Goal: Contribute content: Add original content to the website for others to see

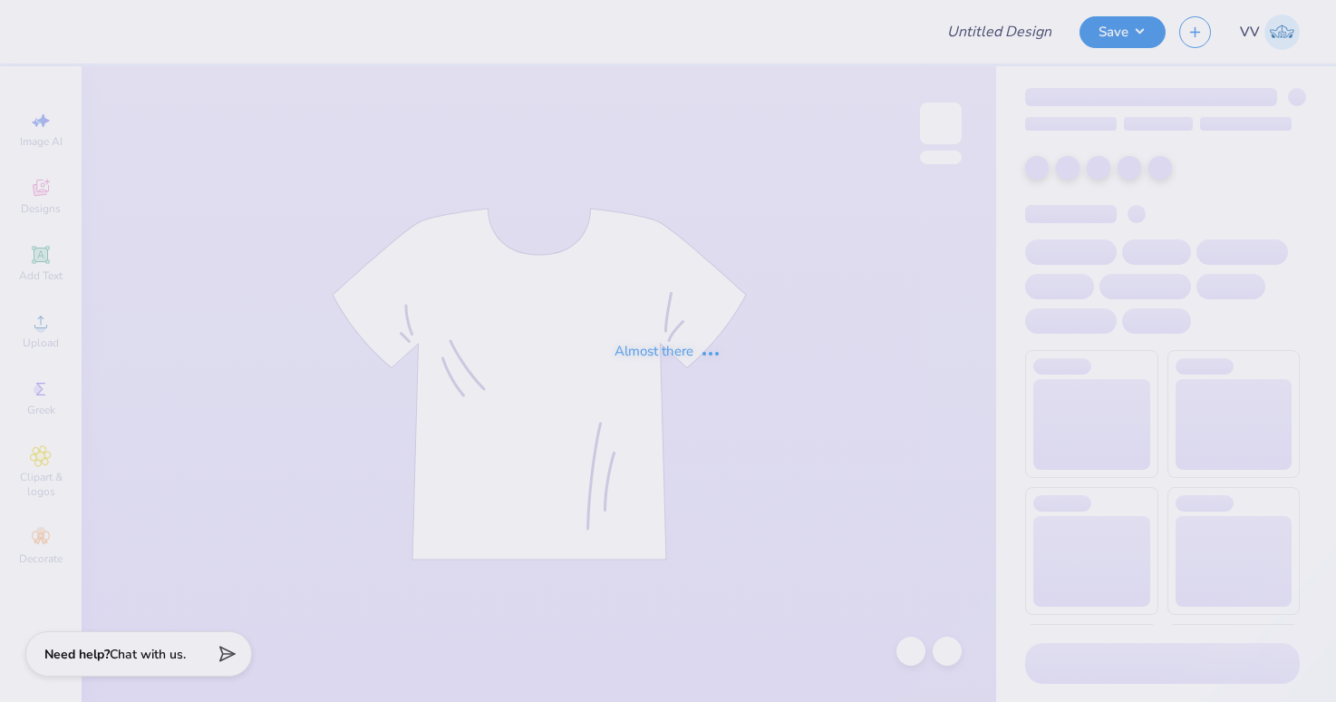
type input "Shirts"
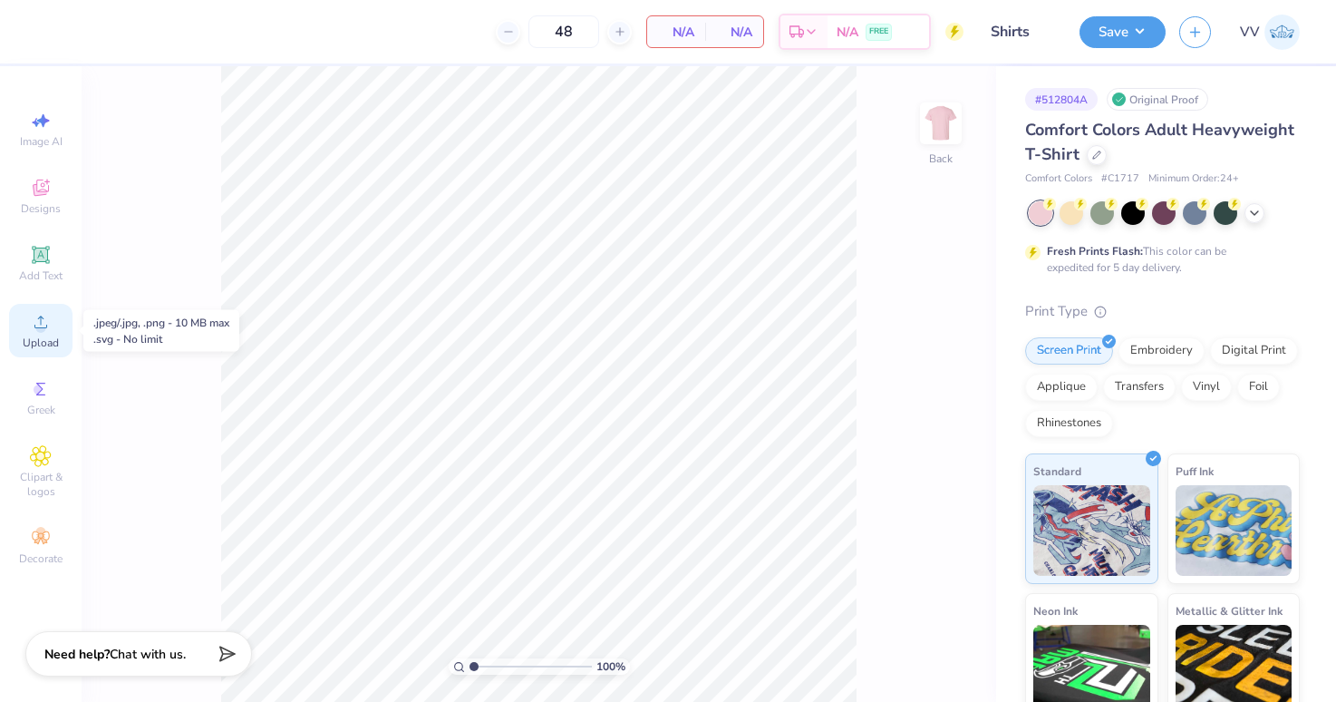
click at [53, 326] on div "Upload" at bounding box center [40, 330] width 63 height 53
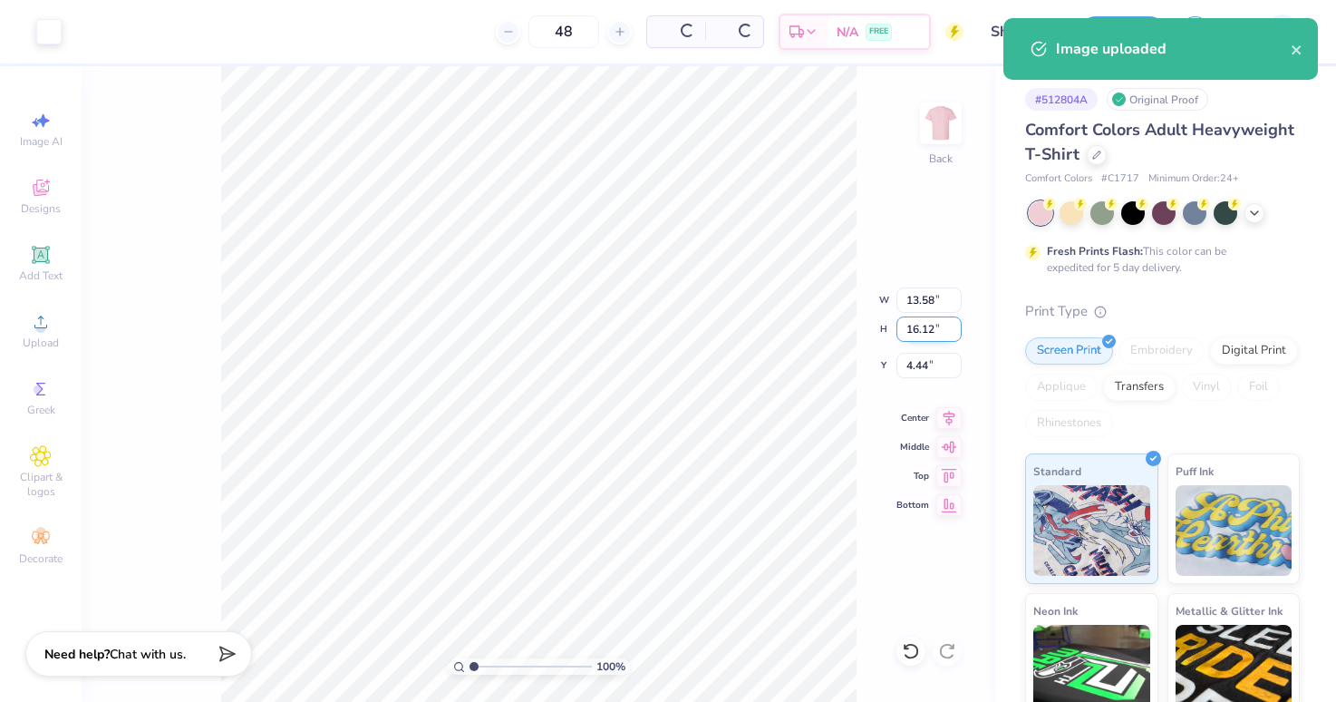
click at [930, 329] on input "16.12" at bounding box center [929, 328] width 65 height 25
click at [946, 302] on input "13.58" at bounding box center [929, 299] width 65 height 25
type input "3.50"
type input "4.15"
type input "10.42"
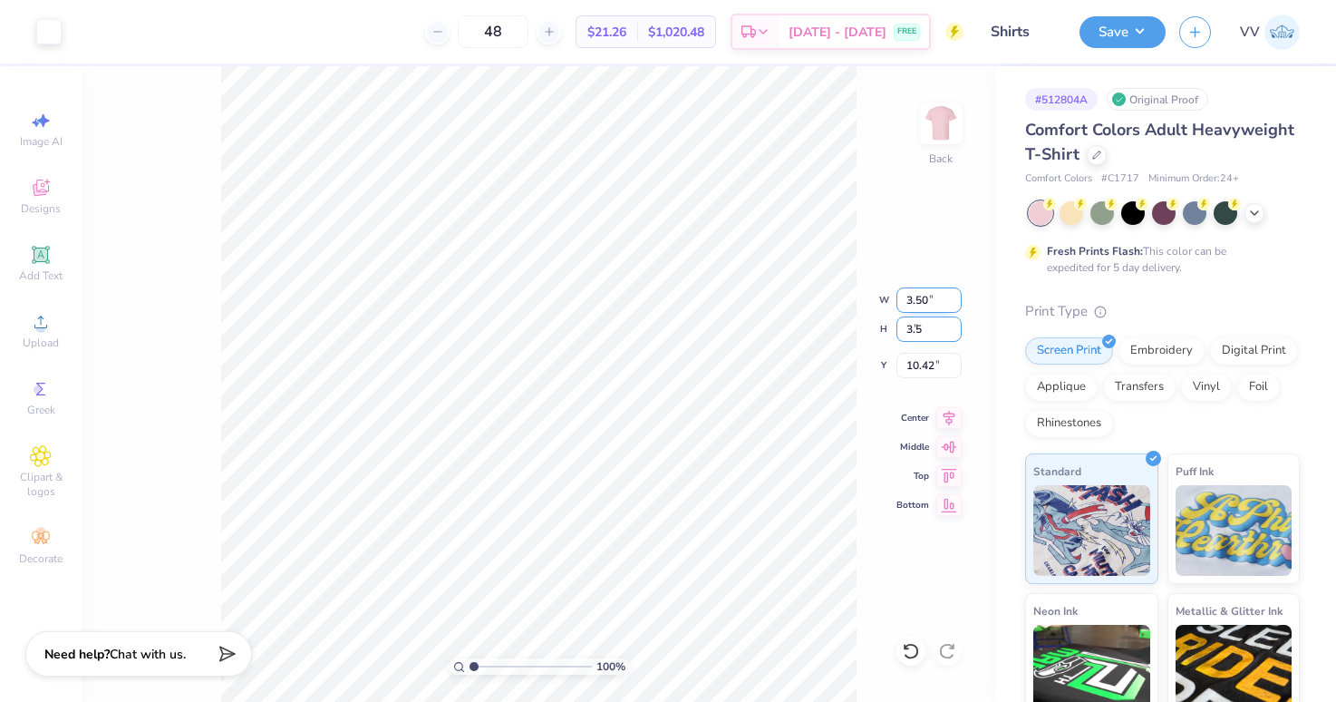
type input "3.5"
type input "2.95"
type input "3.50"
type input "3.00"
click at [937, 121] on img at bounding box center [941, 123] width 73 height 73
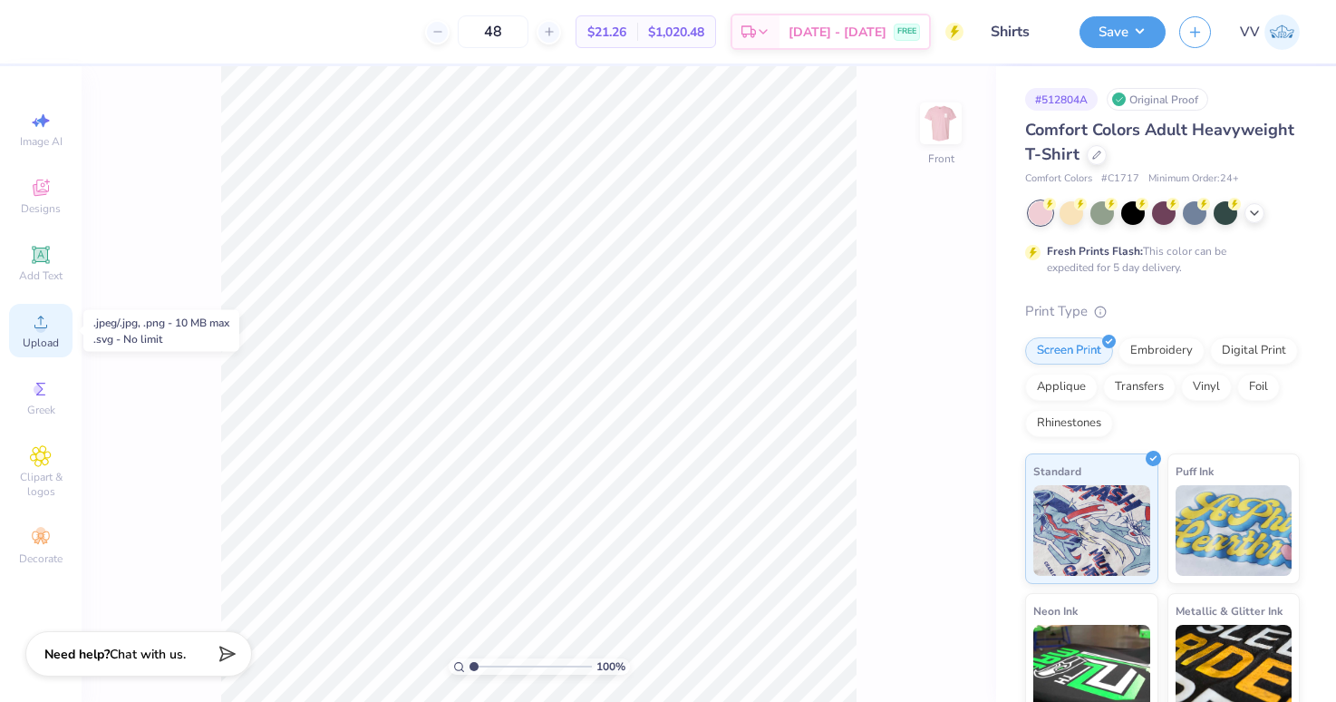
click at [39, 332] on circle at bounding box center [40, 328] width 10 height 10
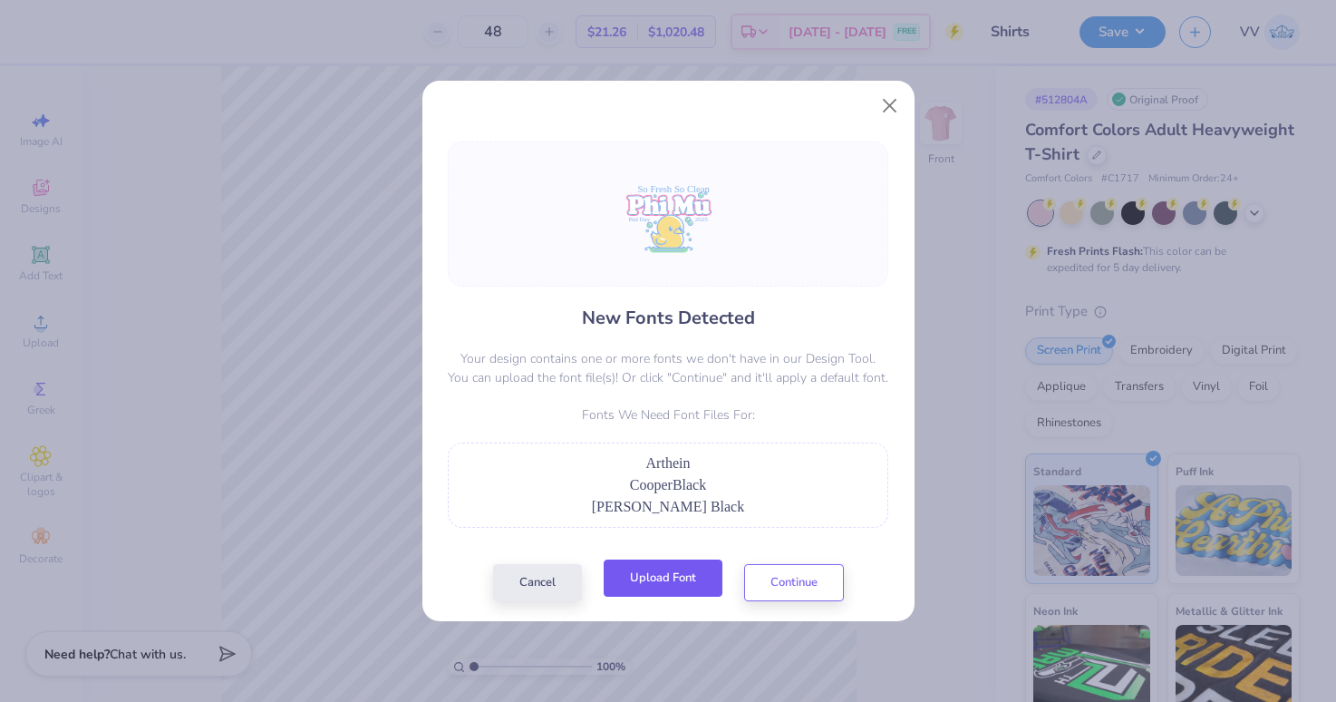
click at [675, 582] on button "Upload Font" at bounding box center [663, 577] width 119 height 37
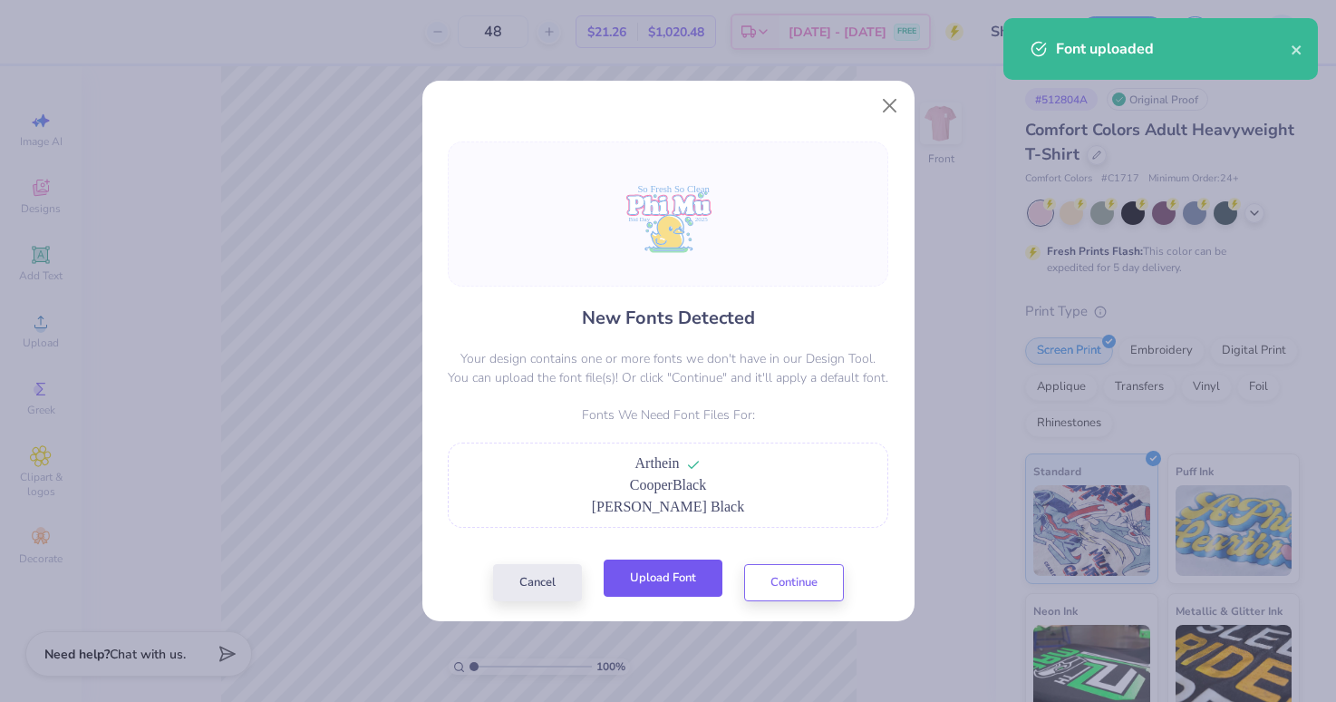
click at [691, 581] on button "Upload Font" at bounding box center [663, 577] width 119 height 37
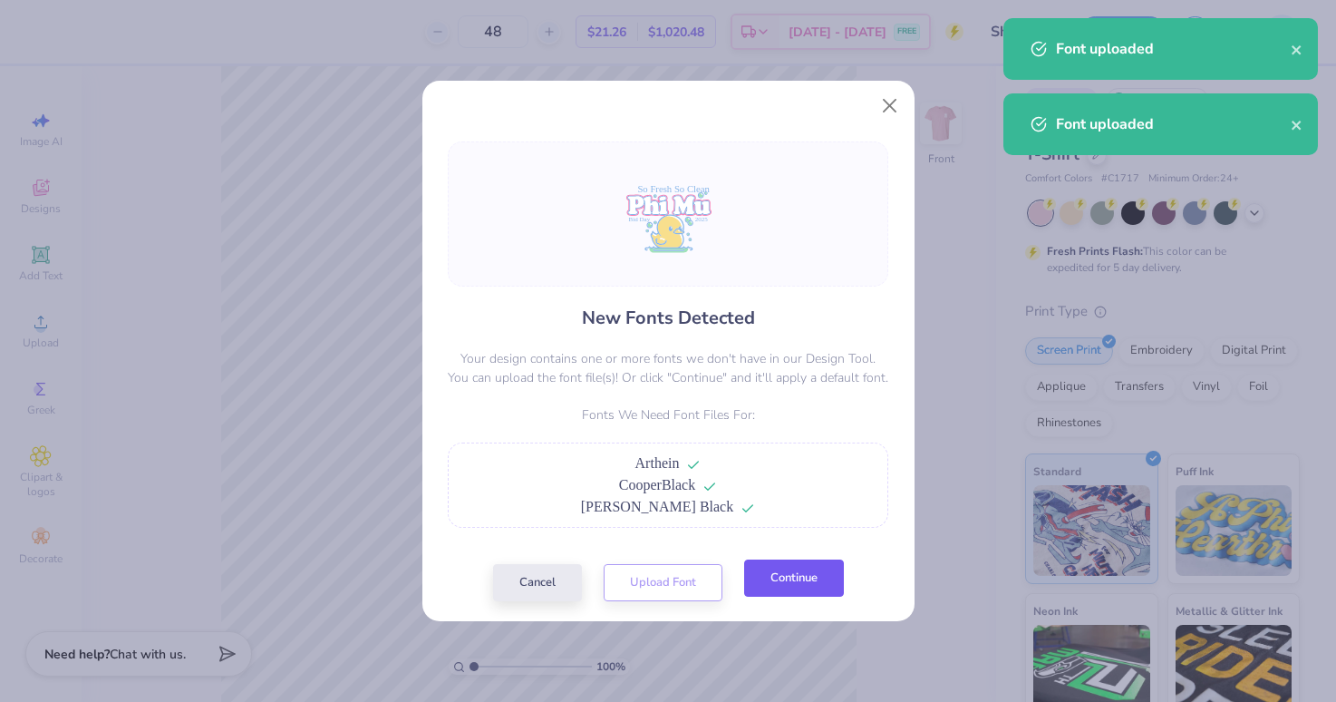
click at [813, 584] on button "Continue" at bounding box center [794, 577] width 100 height 37
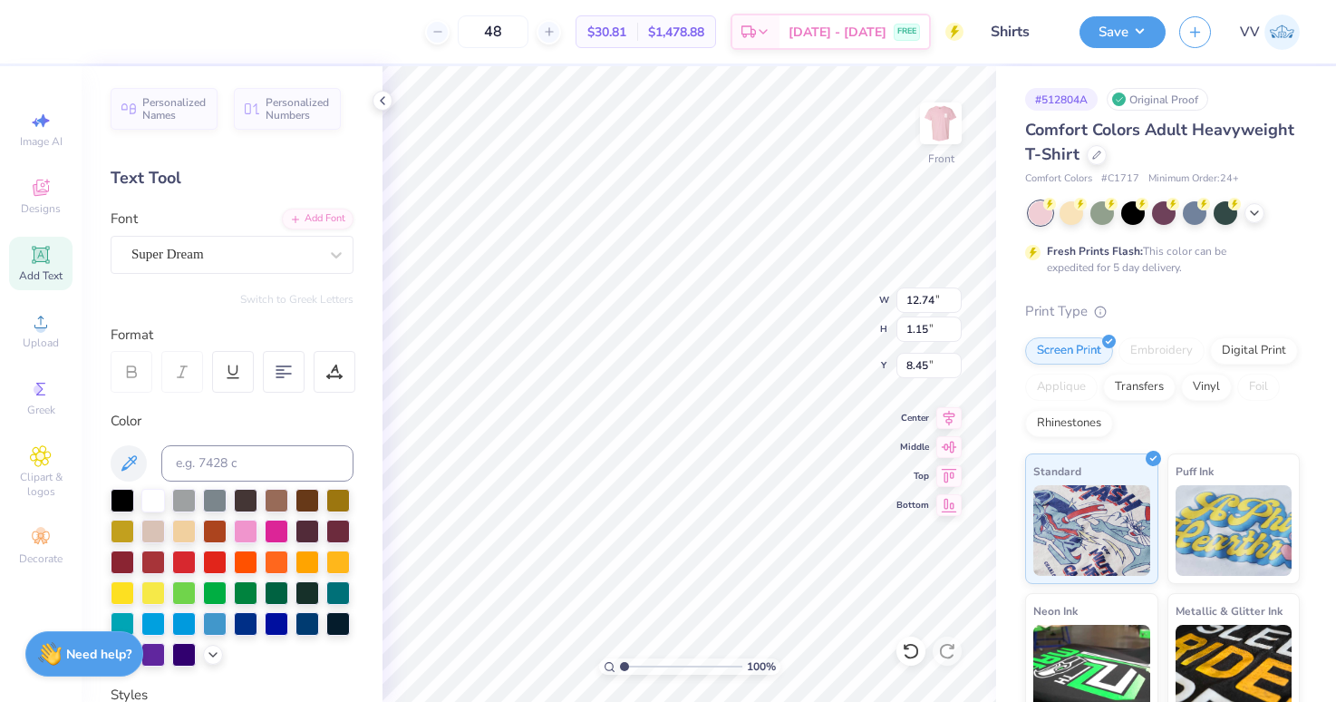
type input "8.28"
click at [215, 245] on div "Super Dream" at bounding box center [225, 254] width 190 height 28
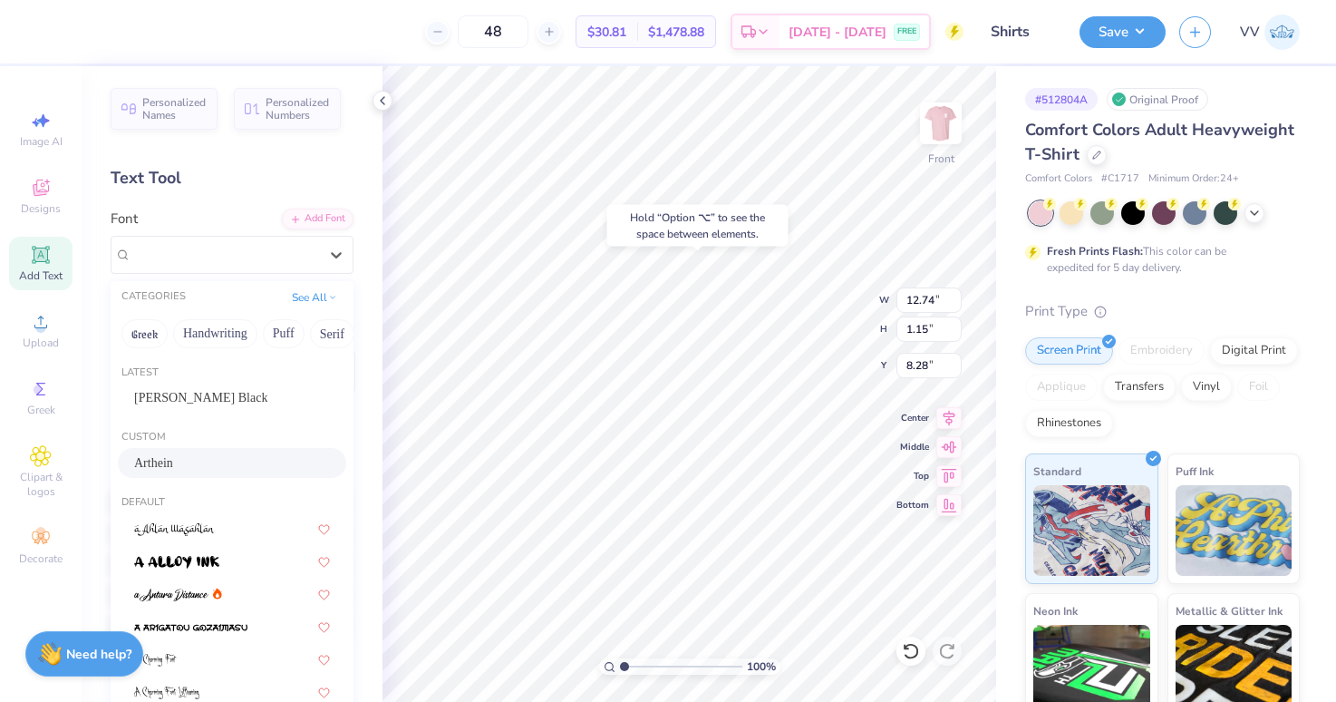
drag, startPoint x: 207, startPoint y: 461, endPoint x: 250, endPoint y: 451, distance: 44.4
click at [207, 461] on div "Arthein" at bounding box center [232, 462] width 196 height 19
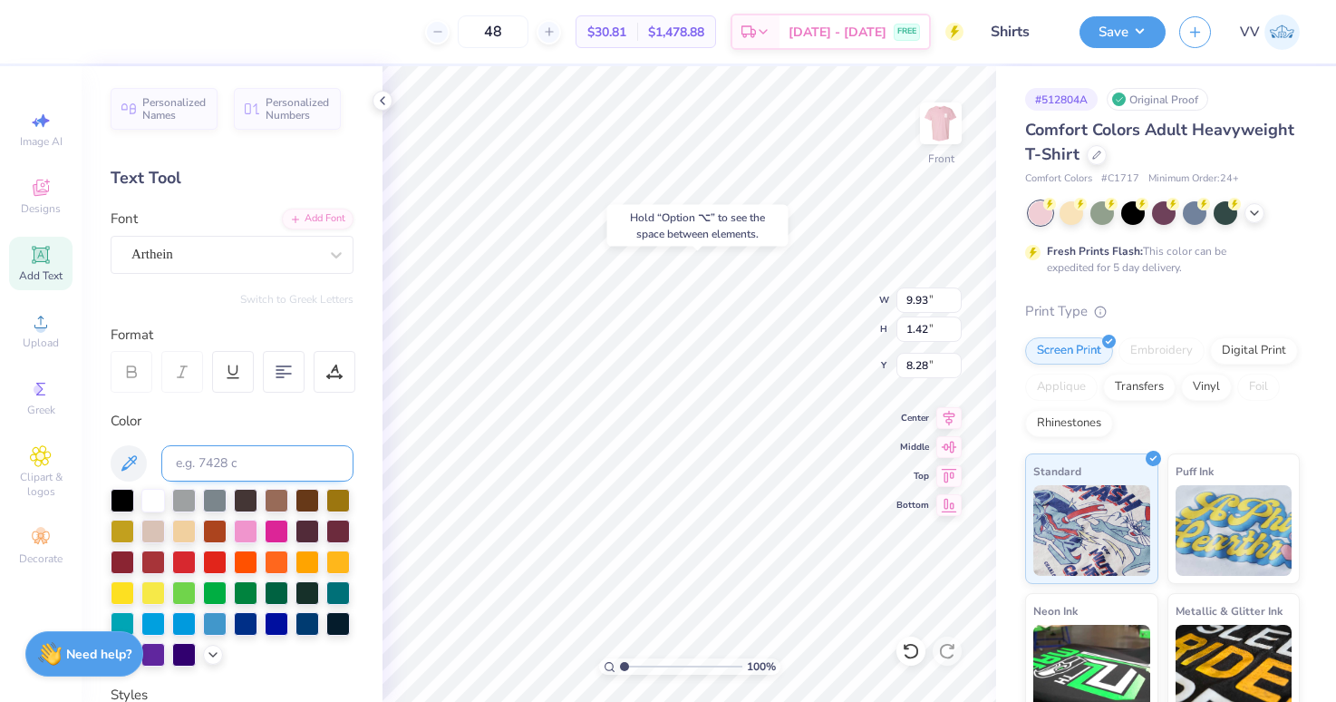
type input "9.93"
type input "1.42"
type input "8.26"
click at [925, 299] on input "13.49" at bounding box center [929, 299] width 65 height 25
type input "12"
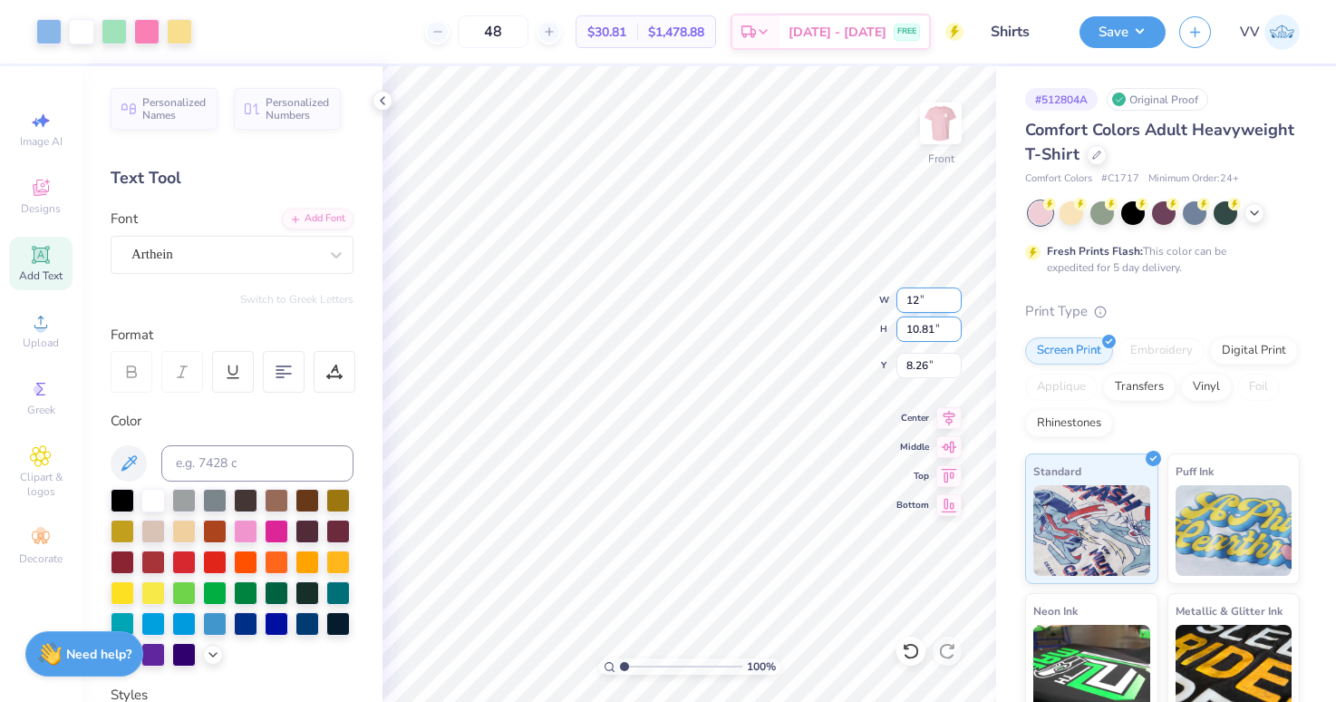
type input "9.61"
type input "12.00"
type input "3.00"
type input "4.26"
click at [640, 667] on input "range" at bounding box center [681, 666] width 122 height 16
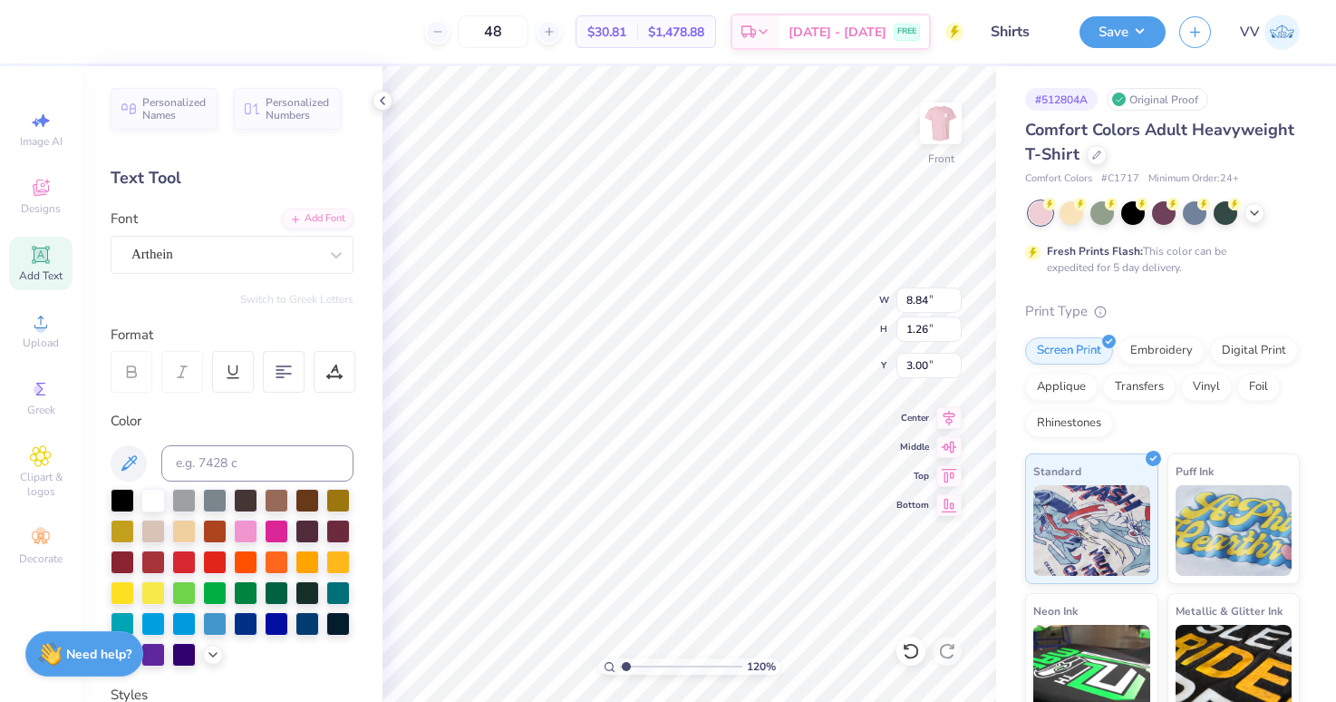
type input "1.16"
drag, startPoint x: 635, startPoint y: 665, endPoint x: 626, endPoint y: 667, distance: 10.1
click at [626, 669] on input "range" at bounding box center [681, 666] width 122 height 16
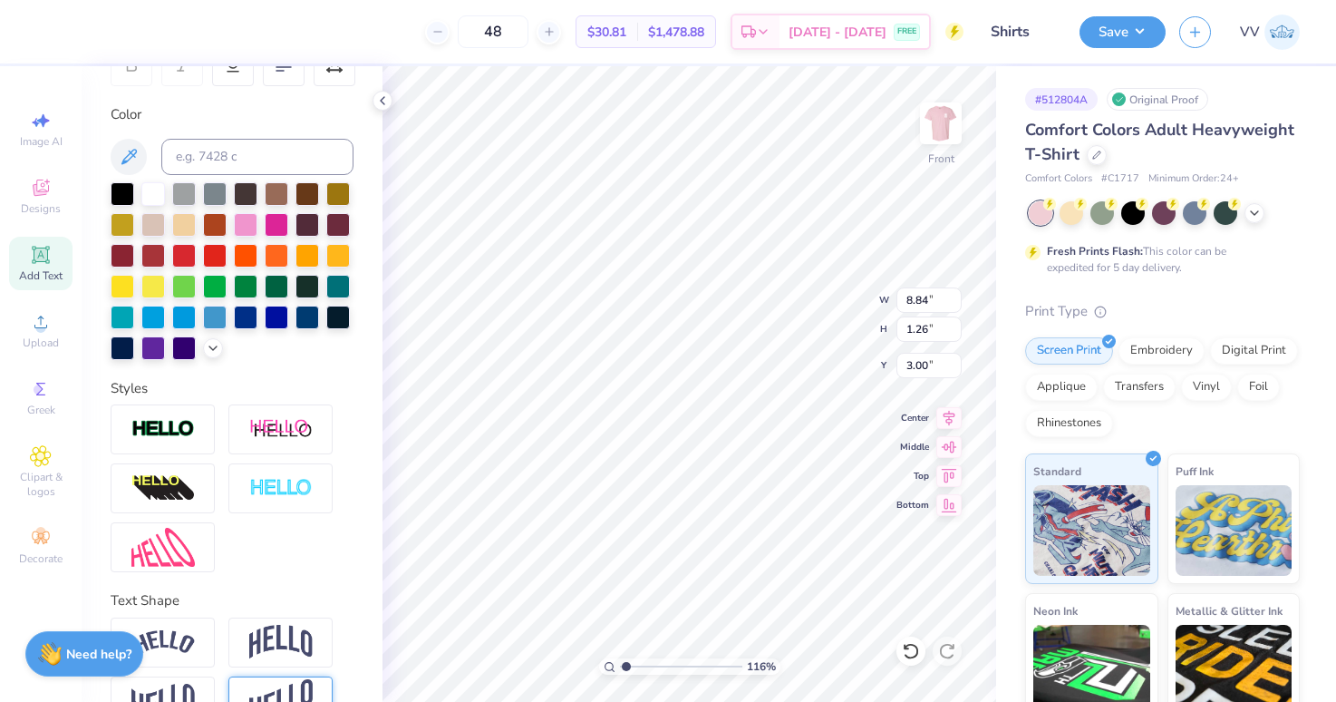
scroll to position [352, 0]
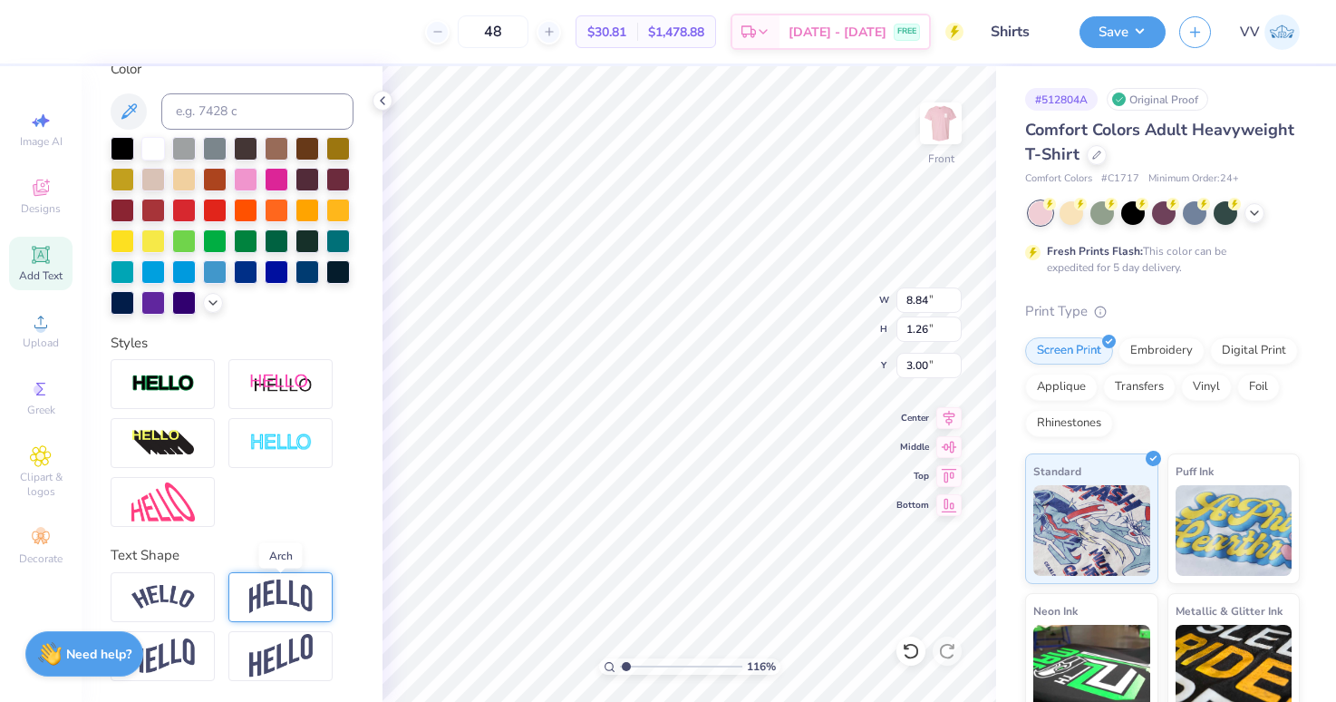
click at [275, 585] on img at bounding box center [280, 596] width 63 height 34
type input "2.95"
type input "2.16"
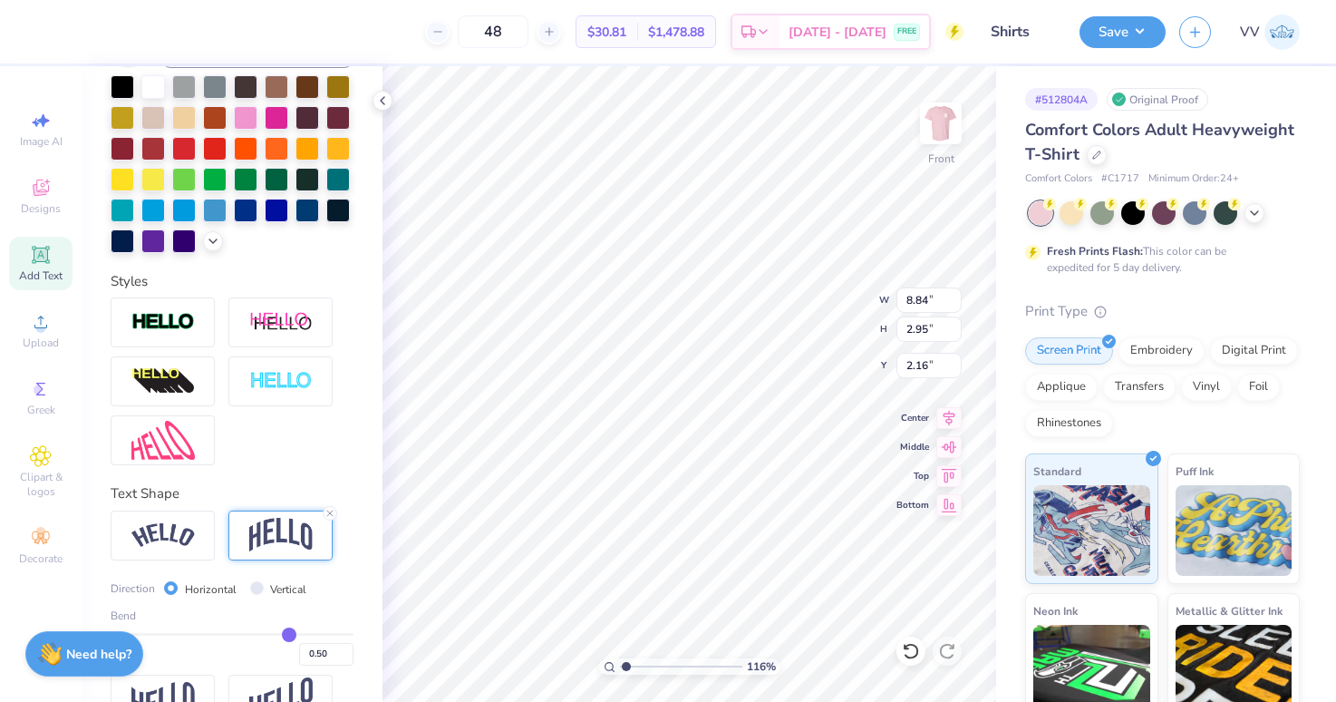
scroll to position [458, 0]
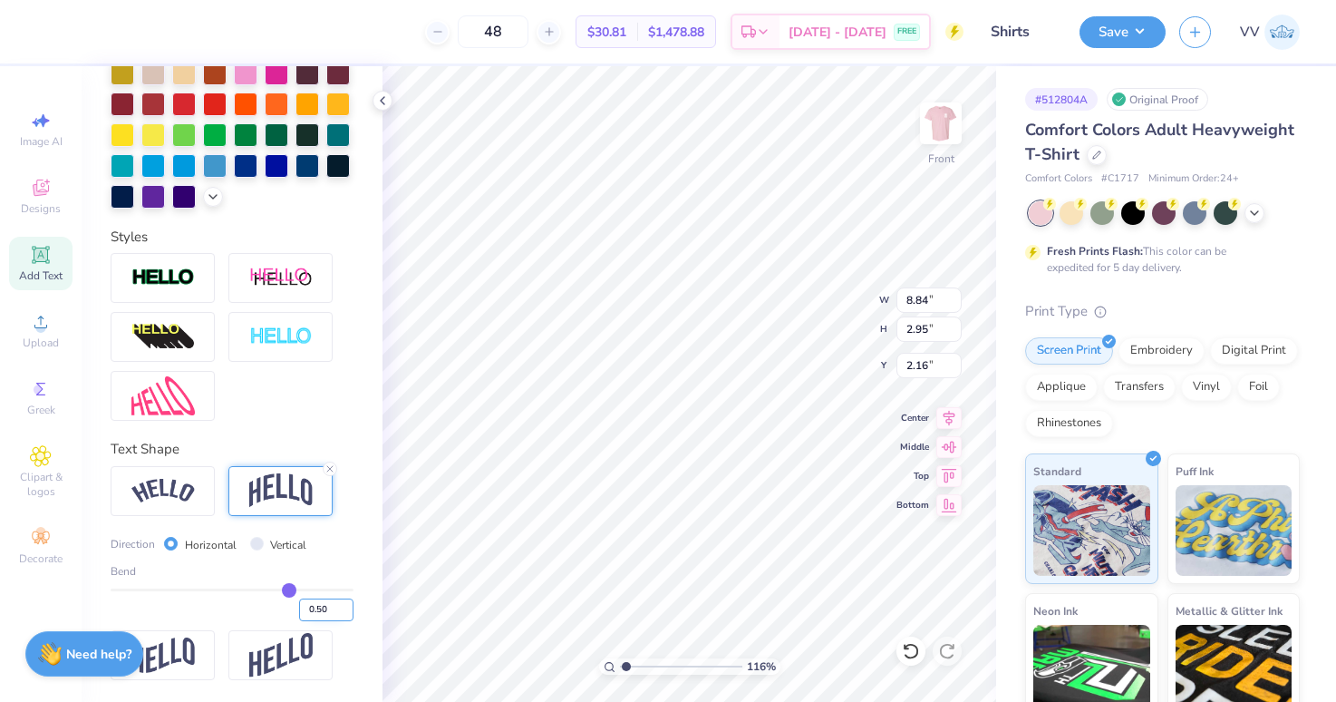
click at [319, 606] on input "0.50" at bounding box center [326, 609] width 54 height 23
type input ".15"
type input "0.15"
type input "1.71"
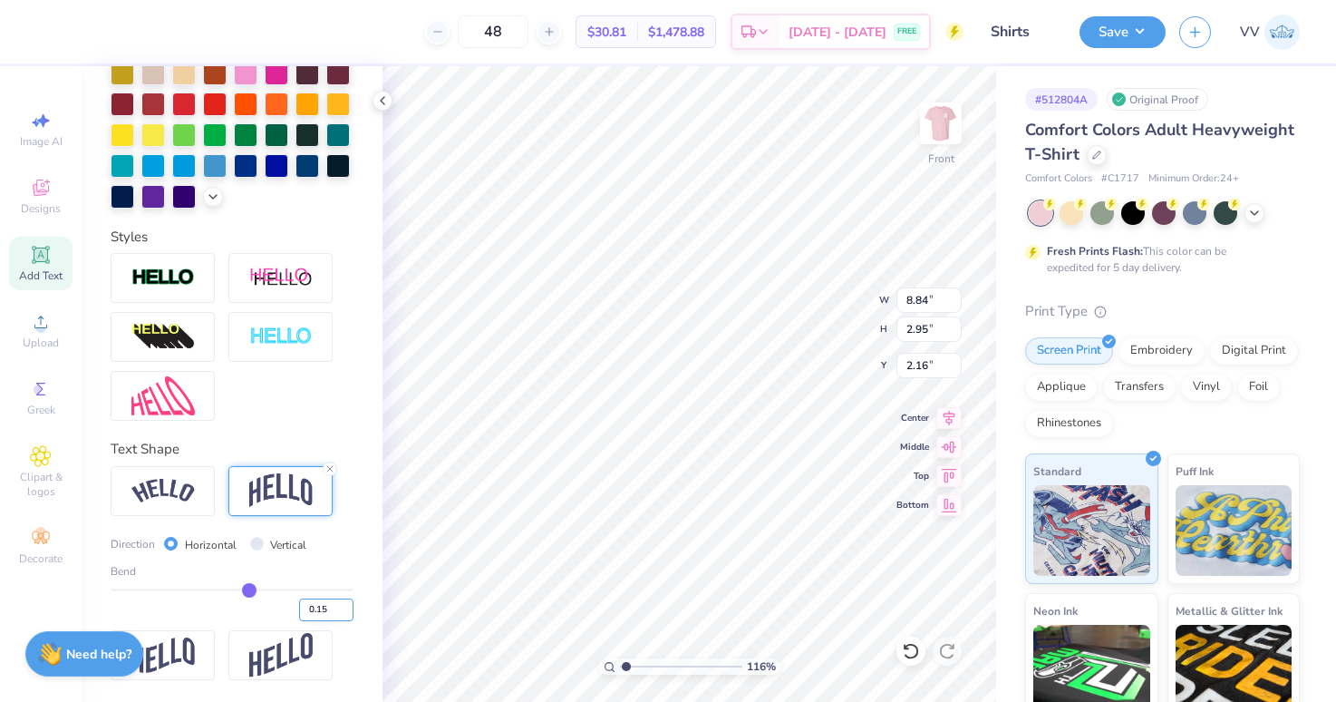
type input "2.78"
click at [319, 606] on input "0.15" at bounding box center [326, 609] width 54 height 23
type input ".05"
type input "0.05"
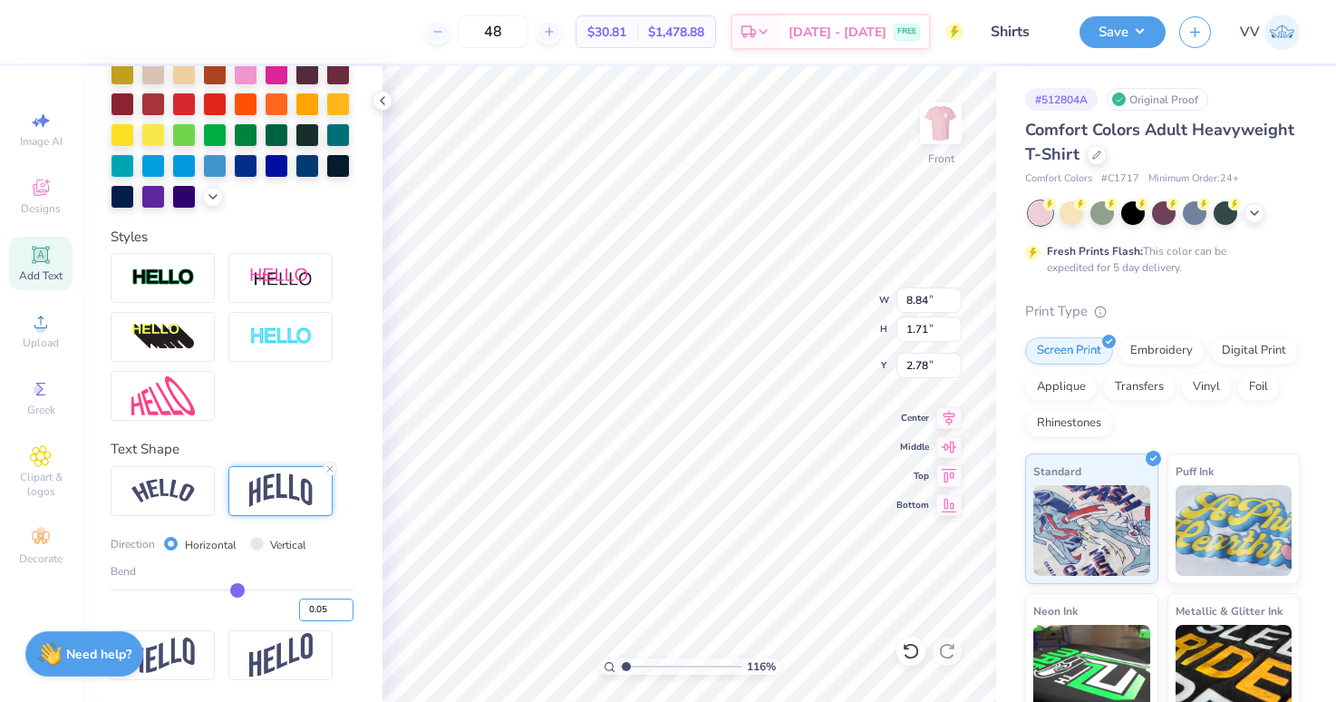
type input "1.39"
type input "2.93"
type input "4.26"
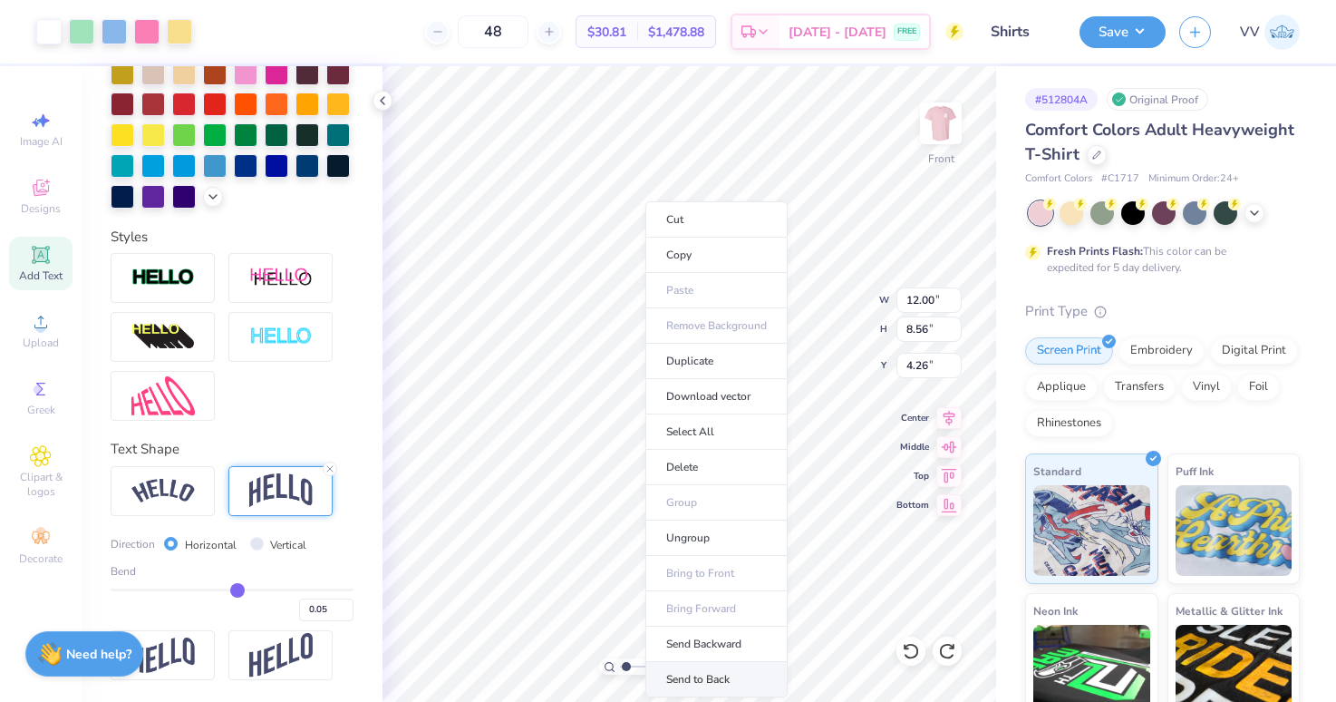
click at [710, 675] on li "Send to Back" at bounding box center [716, 679] width 142 height 35
type input "3.05"
type input "0.79"
type input "7.74"
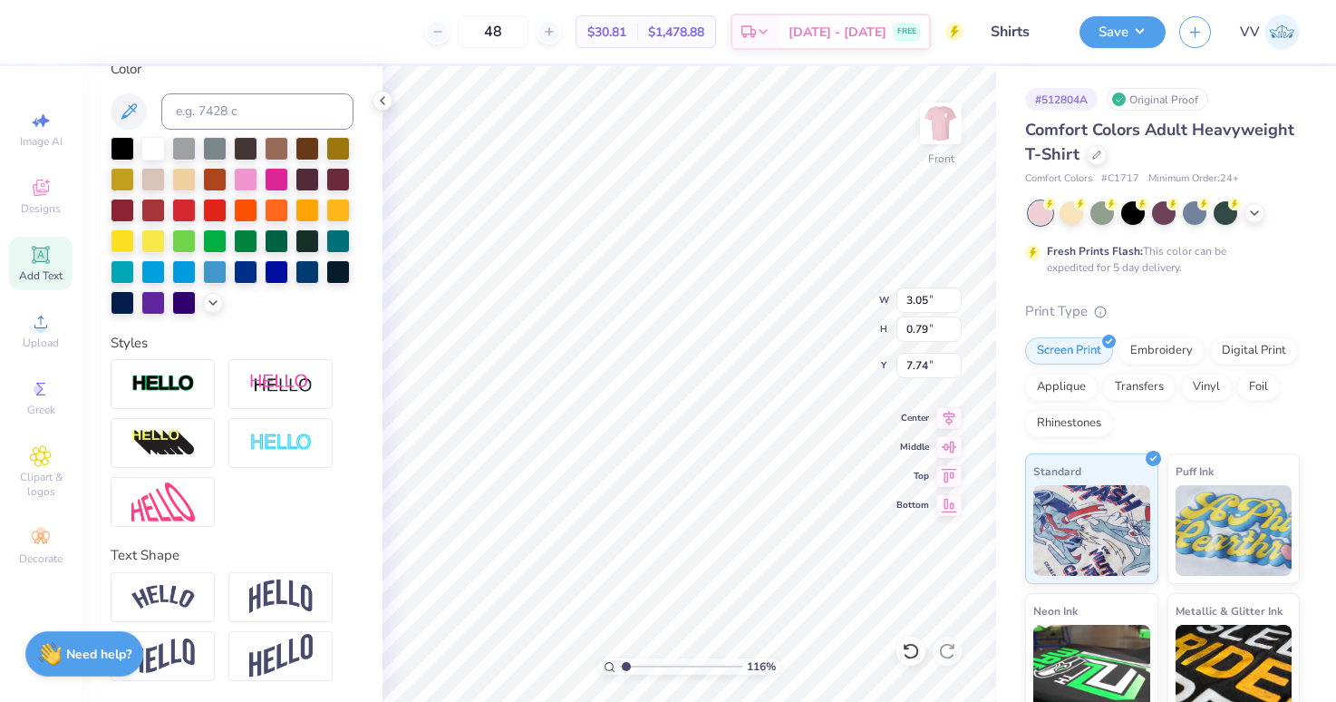
scroll to position [0, 0]
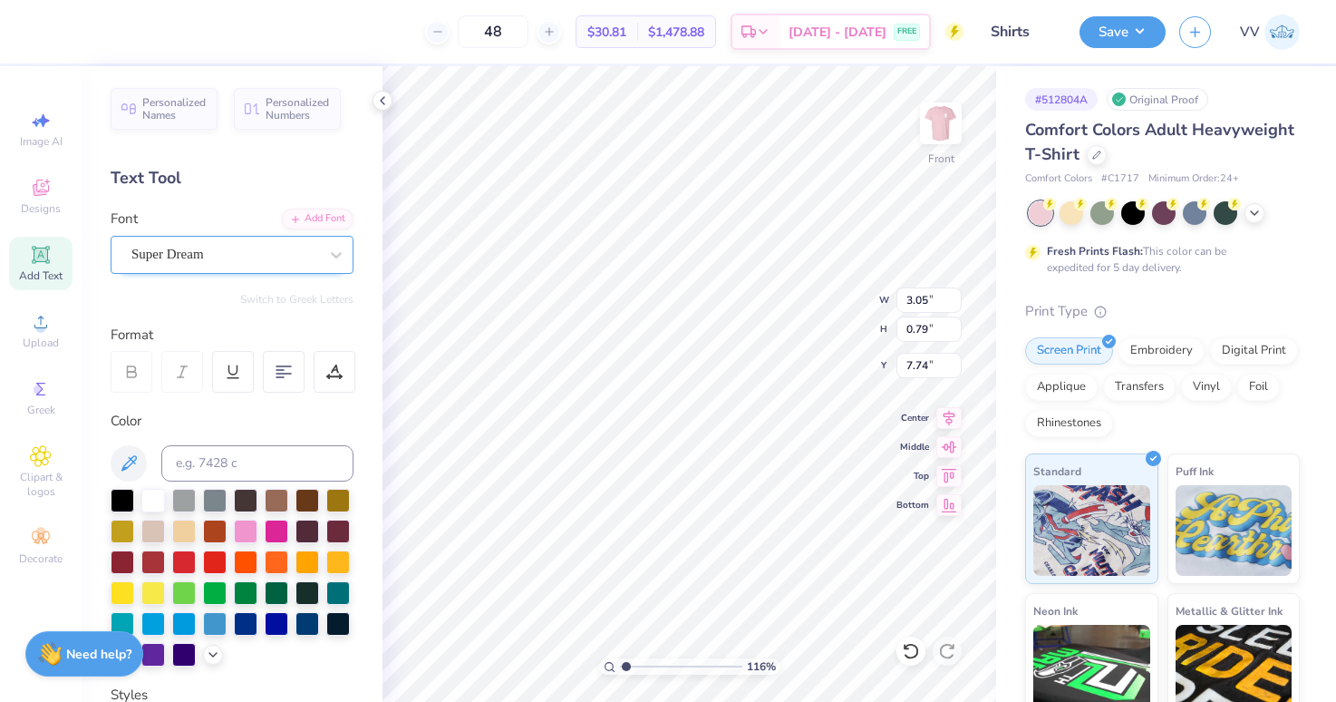
click at [233, 258] on div "Super Dream" at bounding box center [225, 254] width 190 height 28
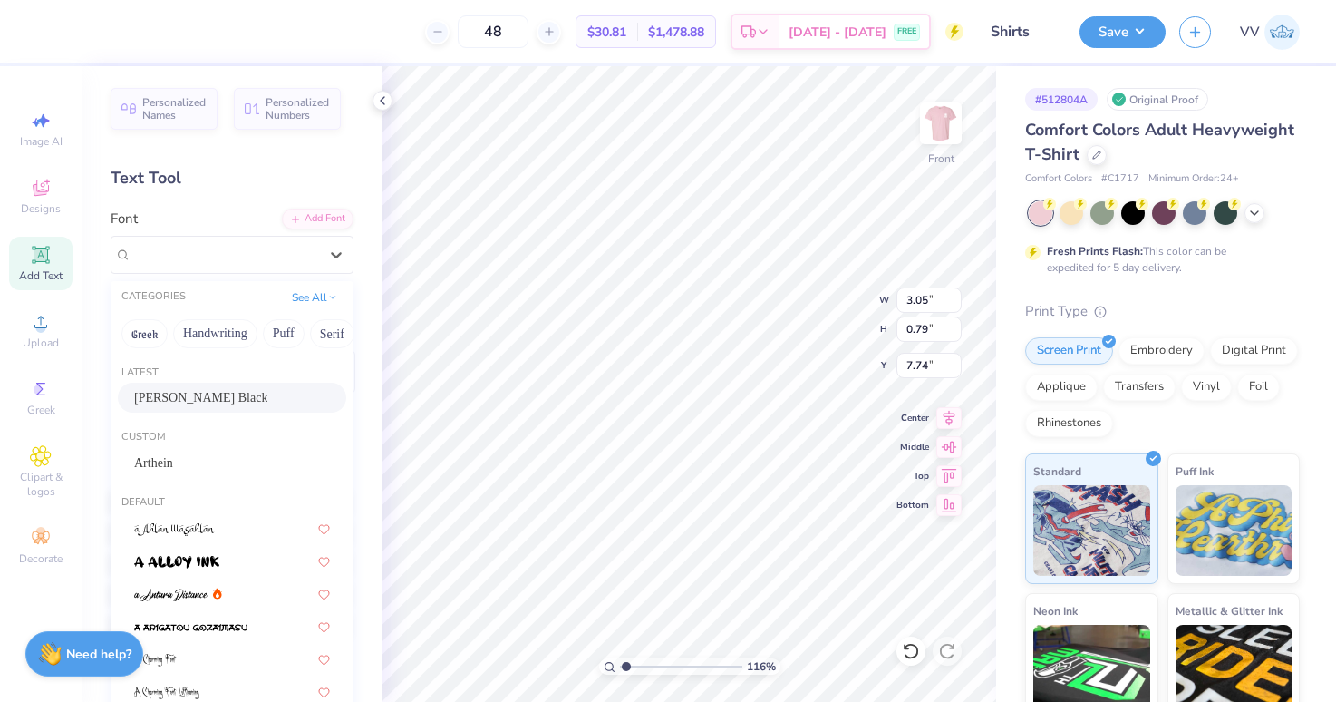
click at [179, 393] on span "Cooper Black" at bounding box center [200, 397] width 133 height 19
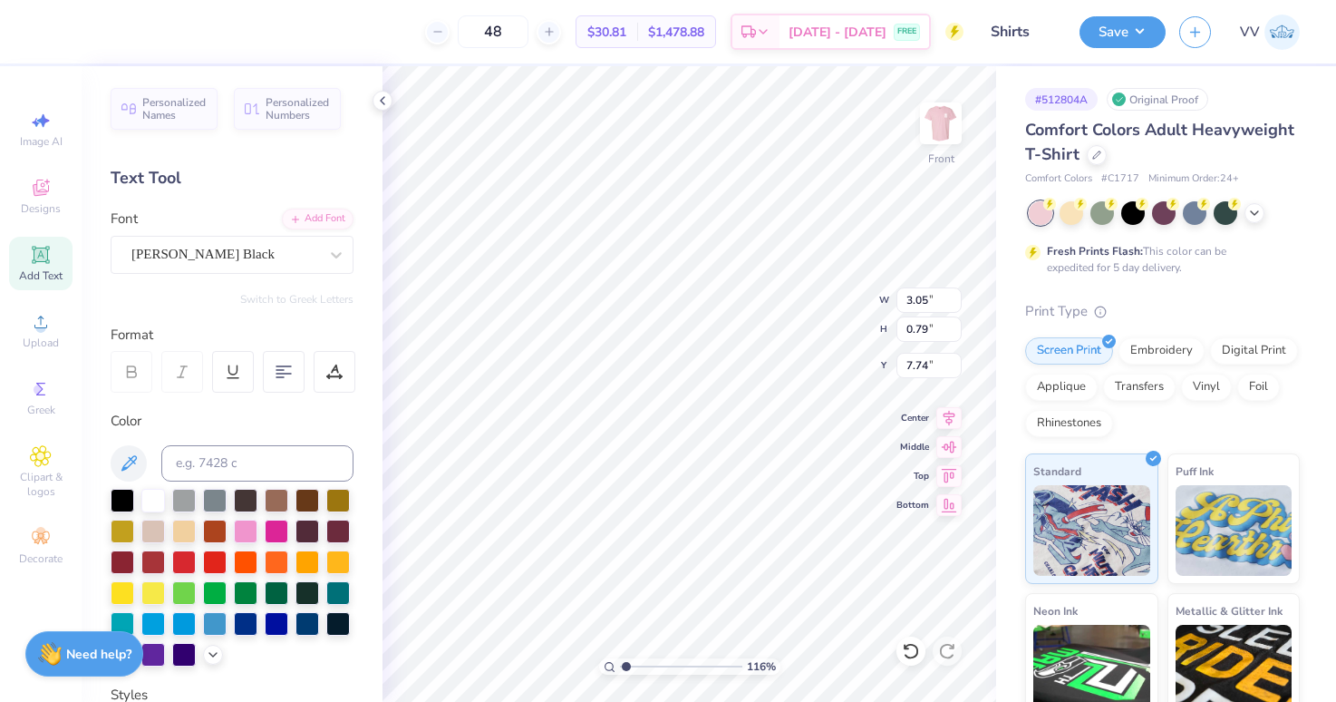
type input "3.53"
type input "0.76"
type input "7.75"
type input "2.15"
type input "0.65"
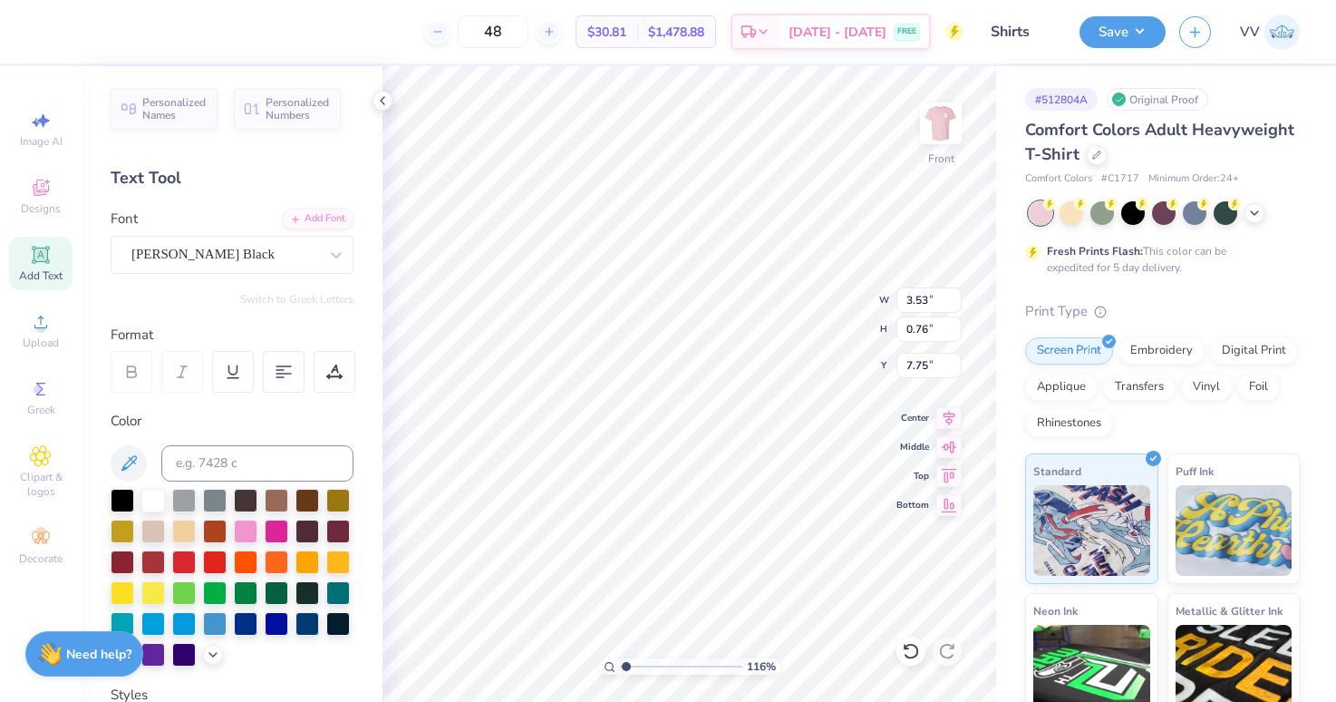
type input "7.74"
drag, startPoint x: 233, startPoint y: 253, endPoint x: 228, endPoint y: 276, distance: 23.3
click at [233, 253] on div "Super Dream" at bounding box center [225, 254] width 190 height 28
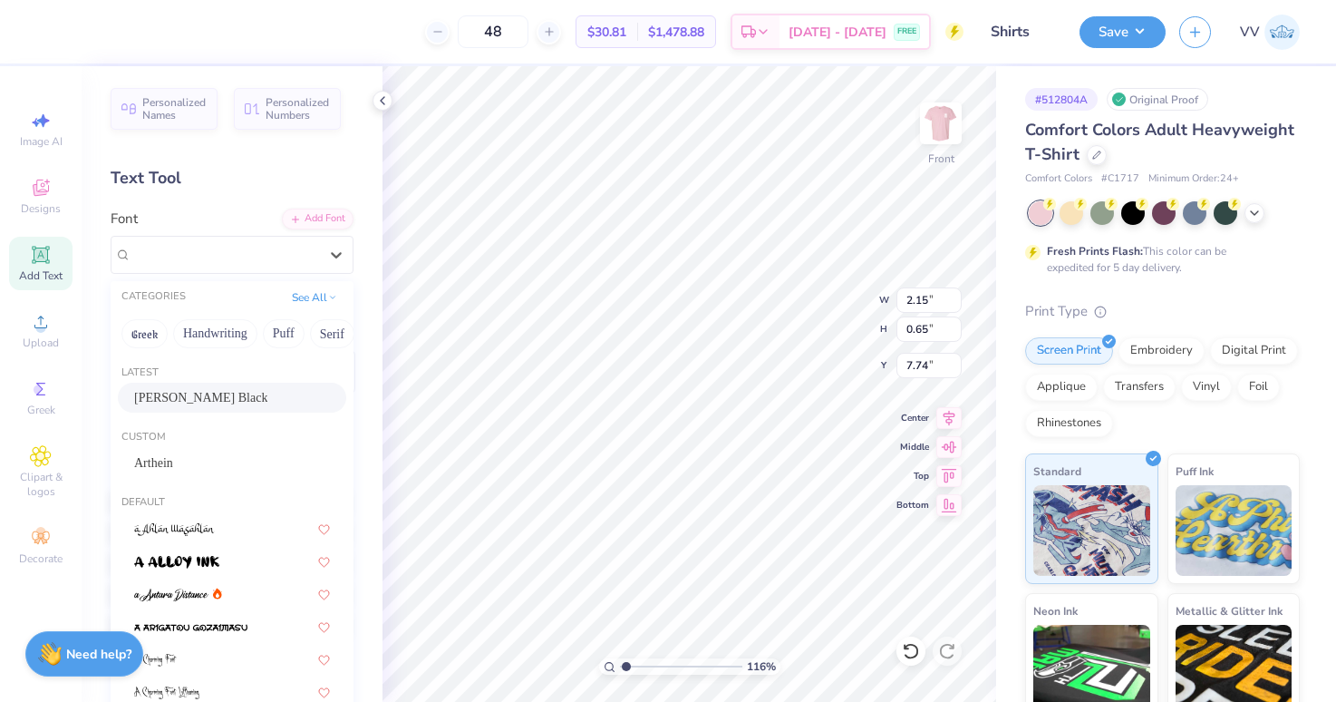
drag, startPoint x: 203, startPoint y: 387, endPoint x: 296, endPoint y: 387, distance: 92.5
click at [203, 387] on div "Cooper Black" at bounding box center [232, 398] width 228 height 30
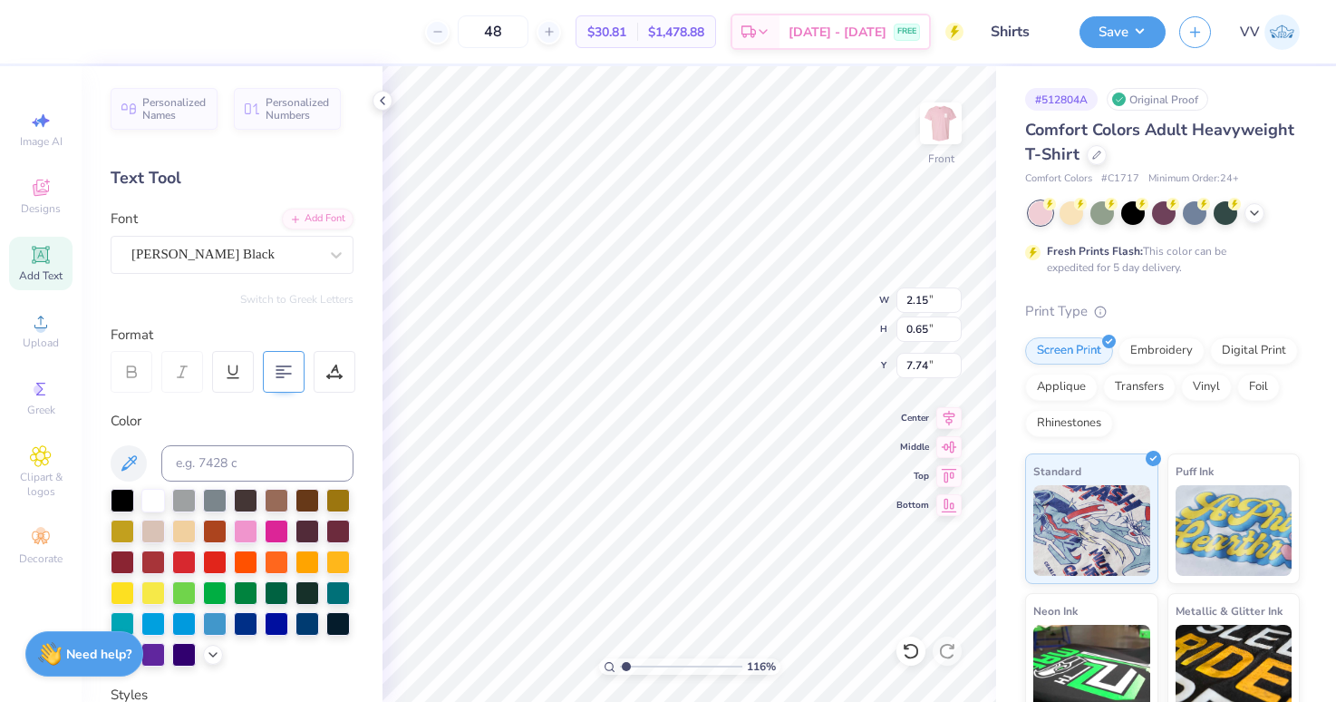
type input "2.12"
type input "0.60"
type input "7.83"
type input "1.66"
click at [632, 667] on input "range" at bounding box center [681, 666] width 122 height 16
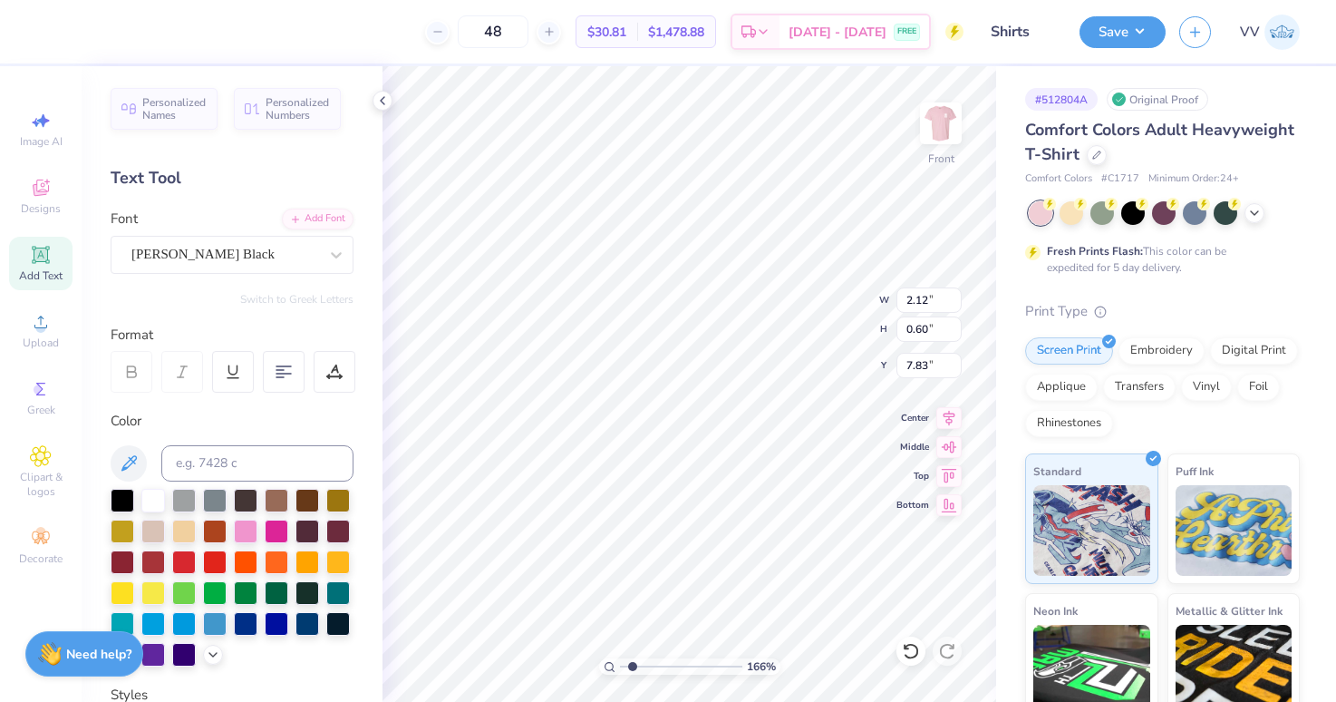
type input "3.53"
type input "0.76"
type input "7.75"
type input "1"
click at [588, 669] on div "100 %" at bounding box center [689, 383] width 635 height 635
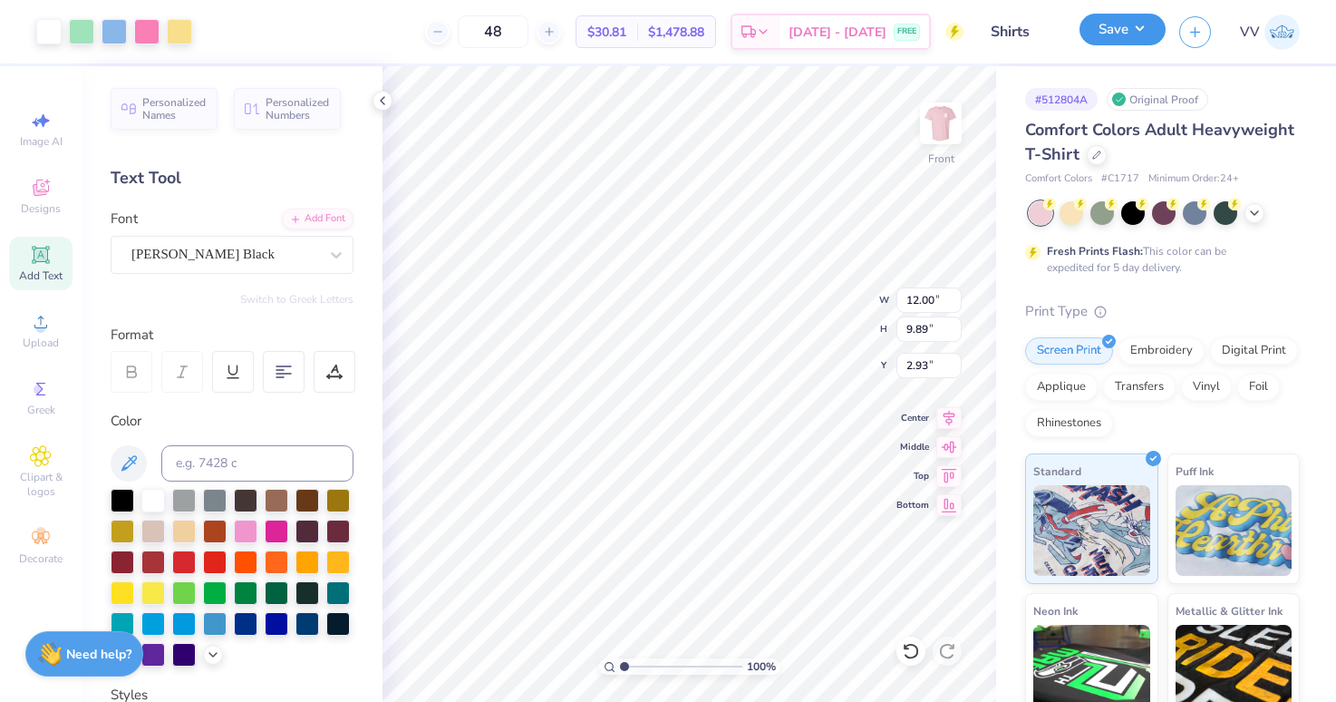
click at [1102, 34] on button "Save" at bounding box center [1123, 30] width 86 height 32
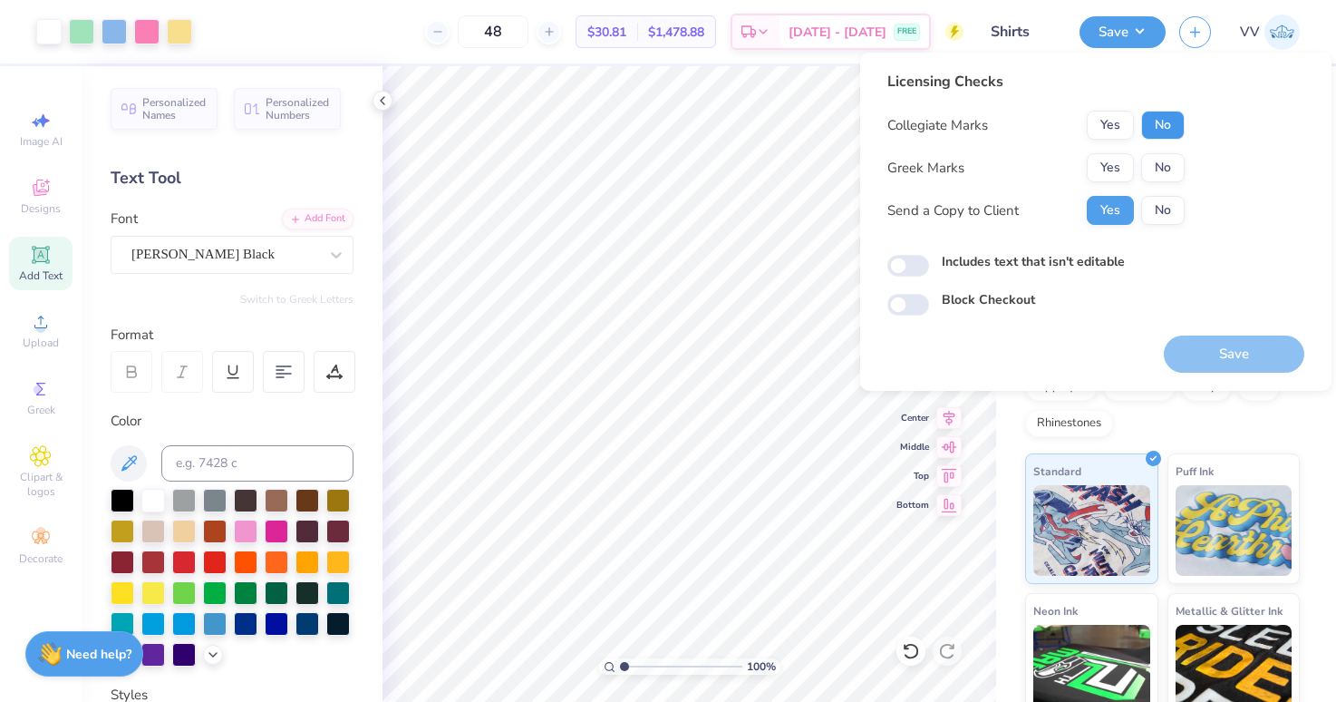
click at [1149, 129] on button "No" at bounding box center [1163, 125] width 44 height 29
click at [1115, 165] on button "Yes" at bounding box center [1110, 167] width 47 height 29
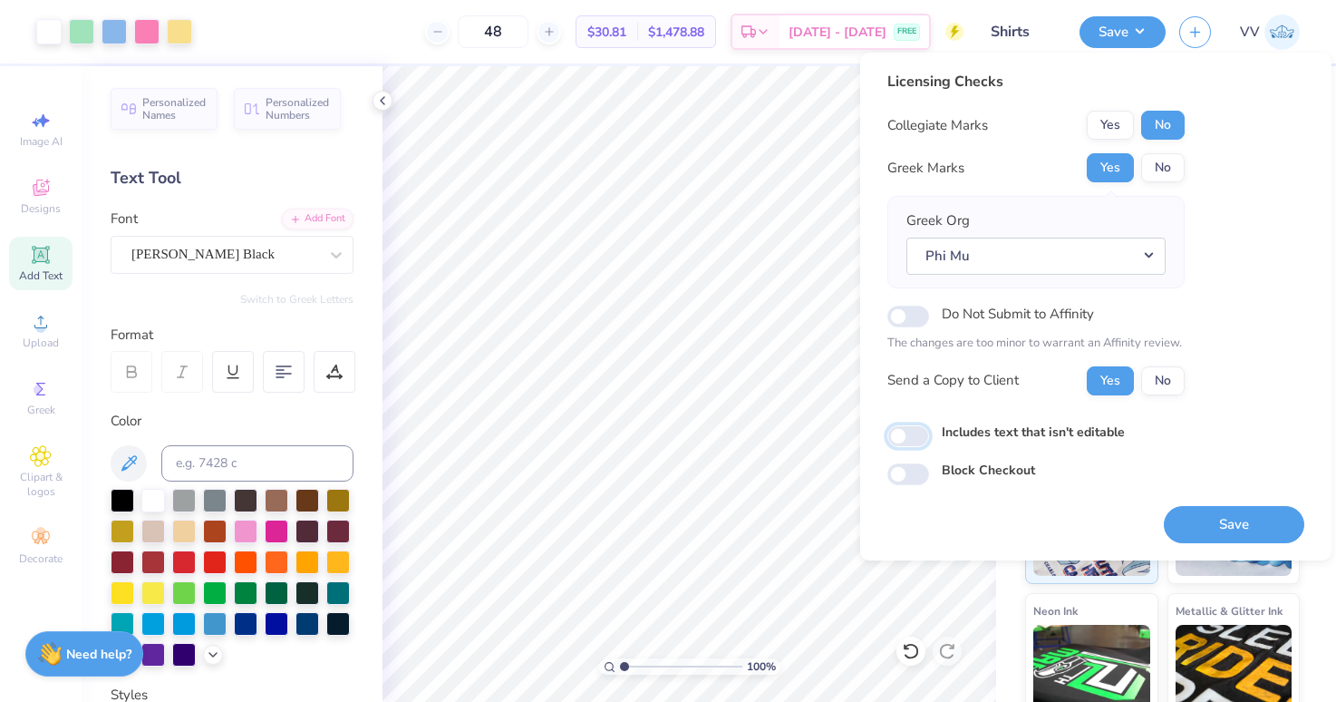
click at [909, 435] on input "Includes text that isn't editable" at bounding box center [908, 436] width 42 height 22
checkbox input "true"
click at [1218, 518] on button "Save" at bounding box center [1234, 524] width 141 height 37
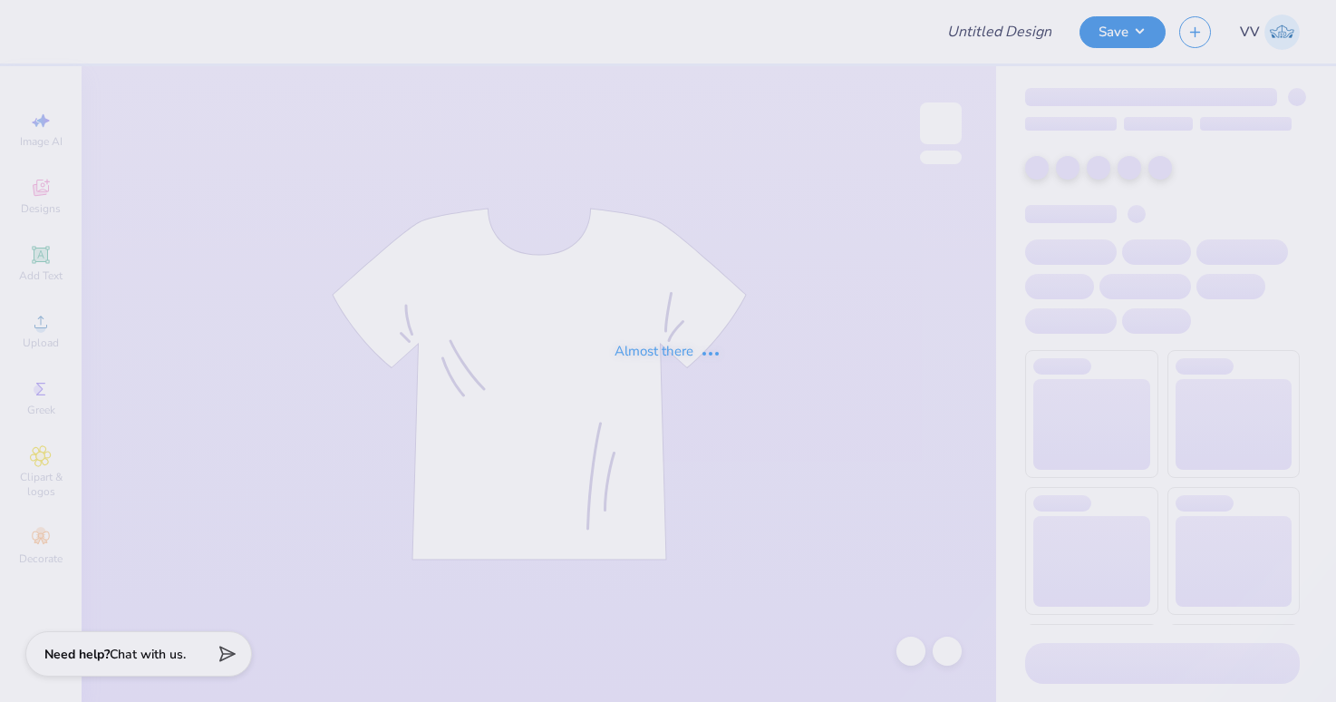
type input "cowboy aphi shirt"
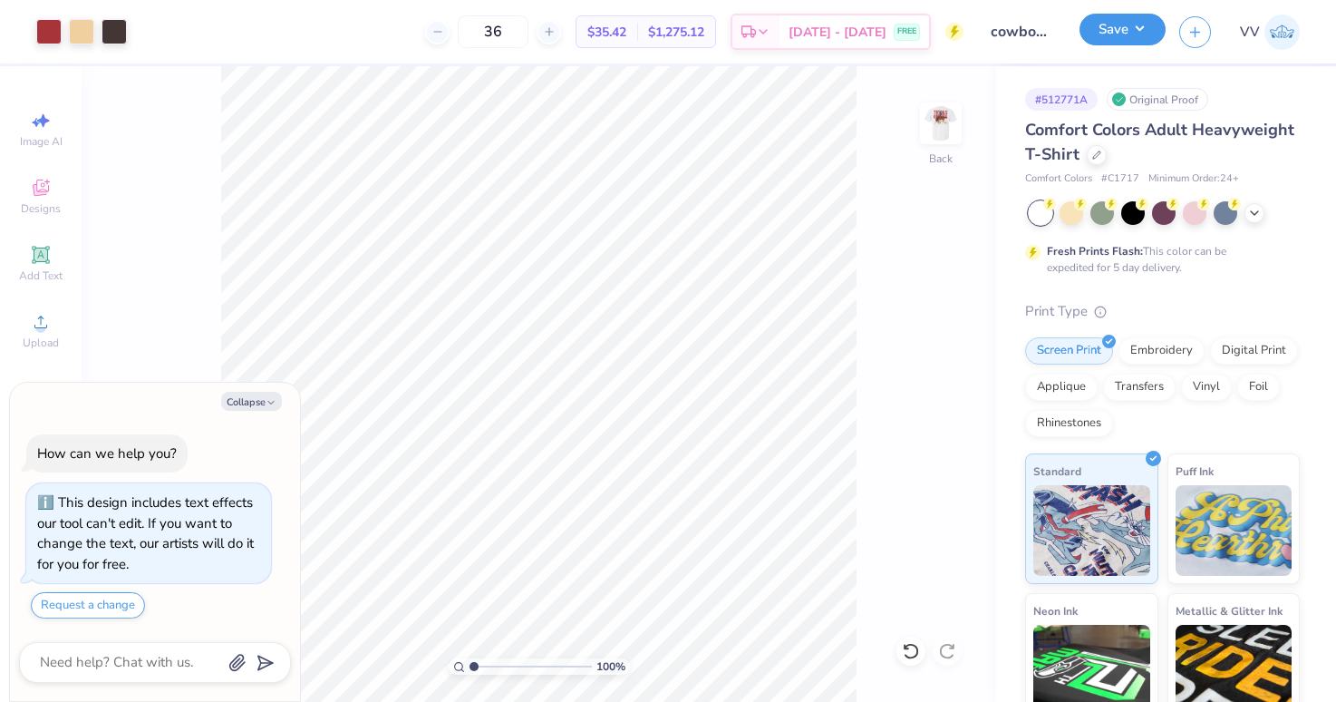
click at [1156, 35] on button "Save" at bounding box center [1123, 30] width 86 height 32
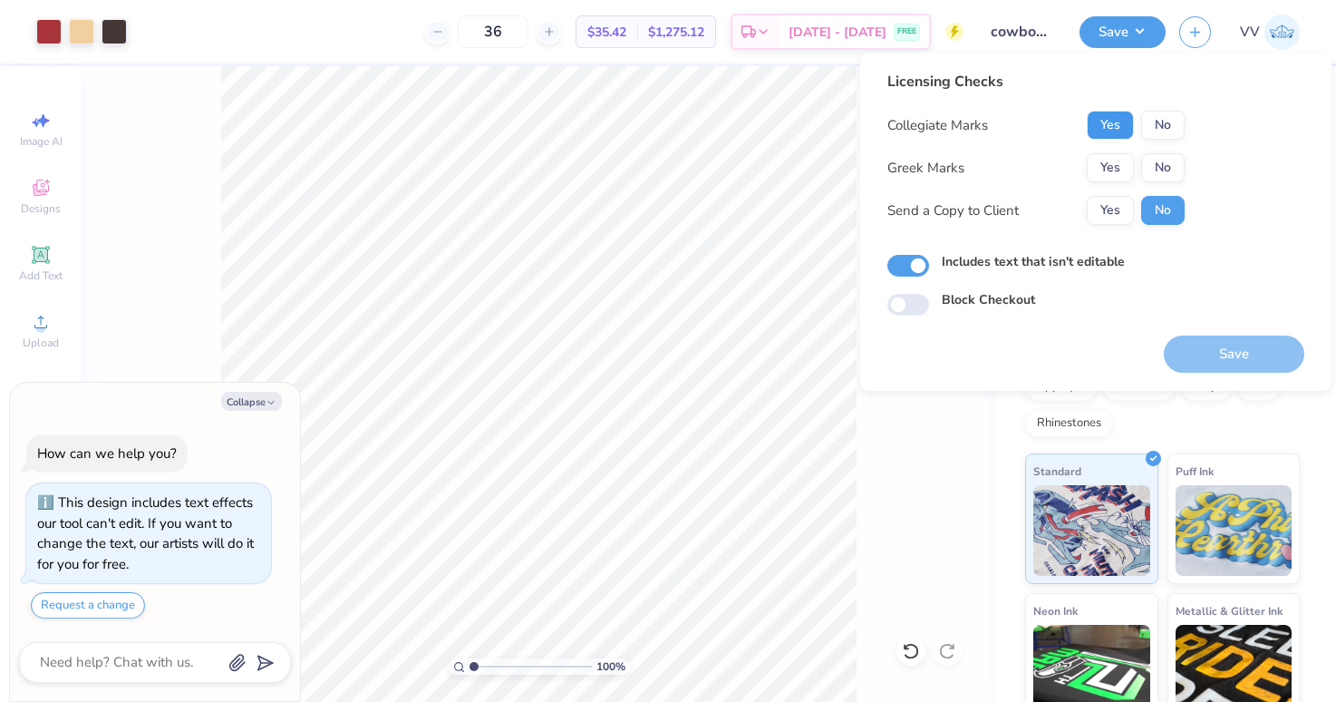
click at [1114, 127] on button "Yes" at bounding box center [1110, 125] width 47 height 29
click at [1113, 160] on button "Yes" at bounding box center [1110, 167] width 47 height 29
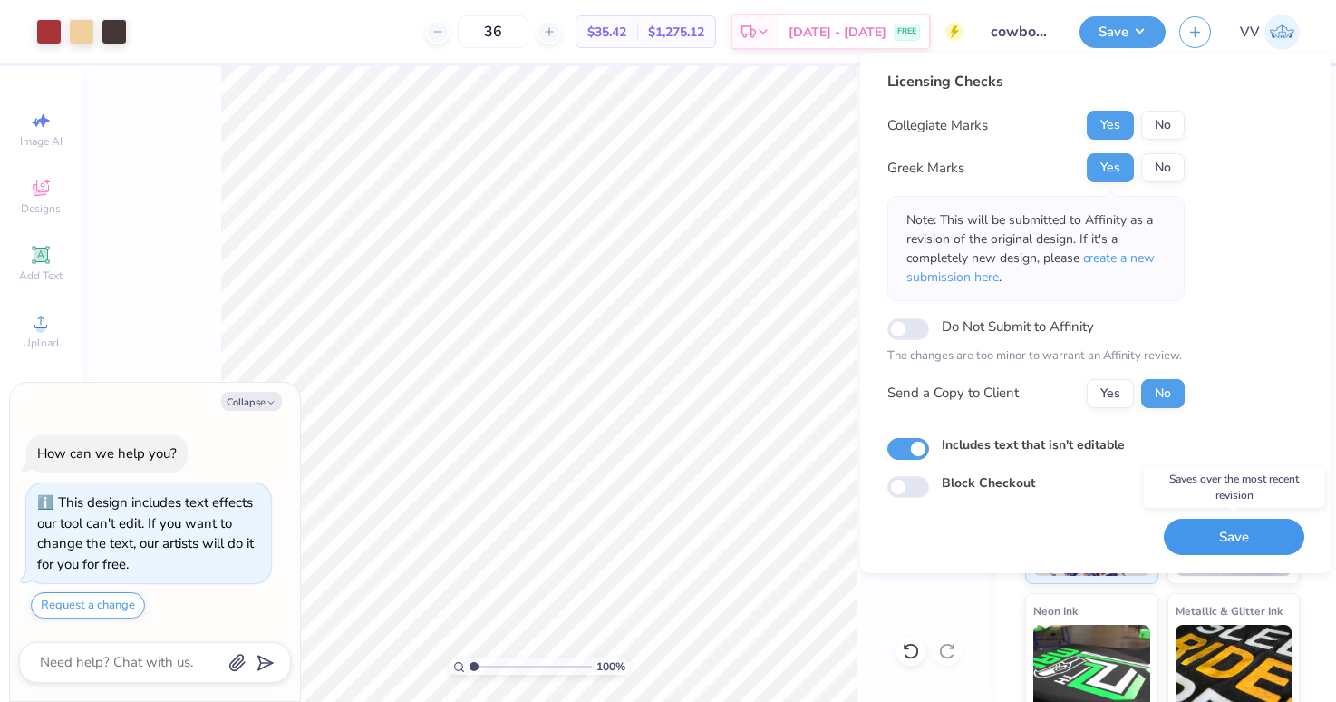
click at [1229, 533] on button "Save" at bounding box center [1234, 537] width 141 height 37
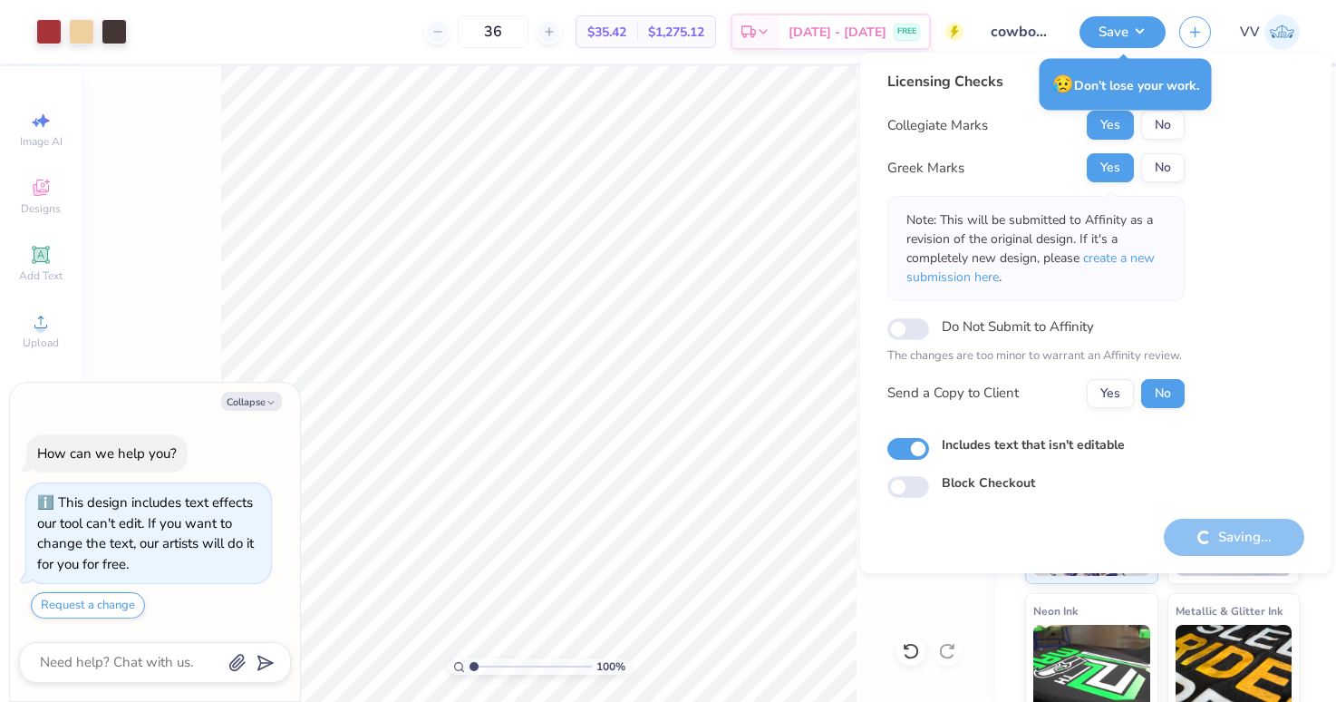
type textarea "x"
